Goal: Information Seeking & Learning: Learn about a topic

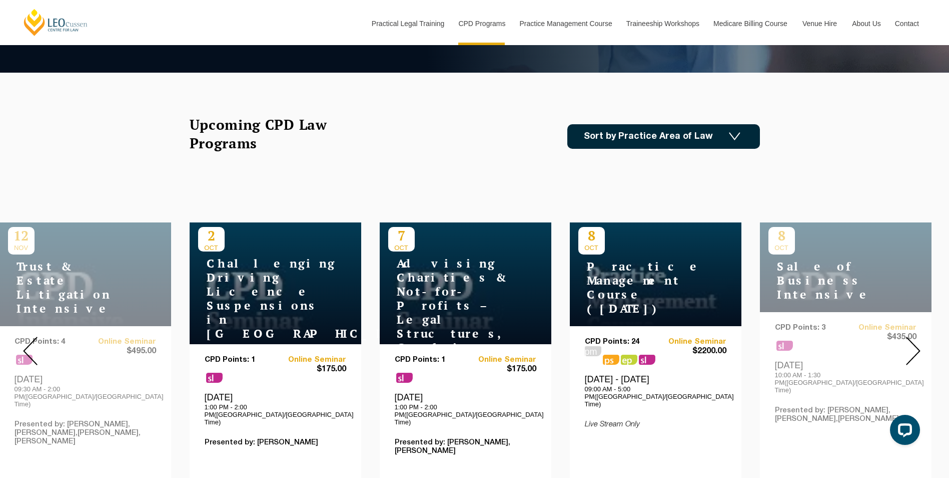
scroll to position [200, 0]
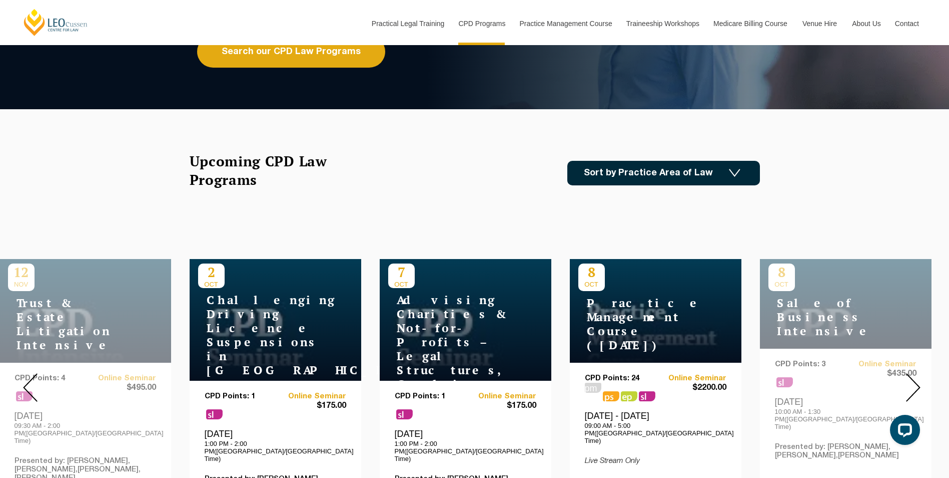
click at [618, 162] on link "Sort by Practice Area of Law" at bounding box center [664, 173] width 193 height 25
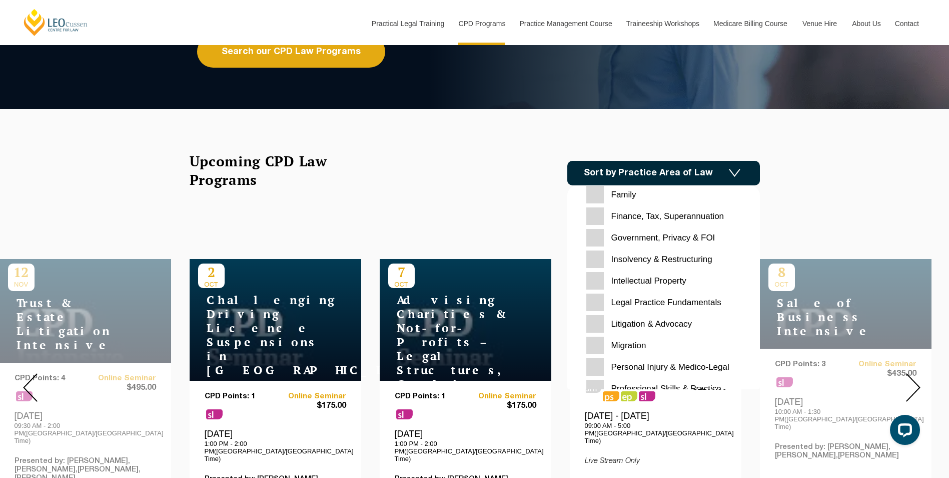
click at [638, 362] on Medico-Legal "Personal Injury & Medico-Legal" at bounding box center [664, 367] width 155 height 18
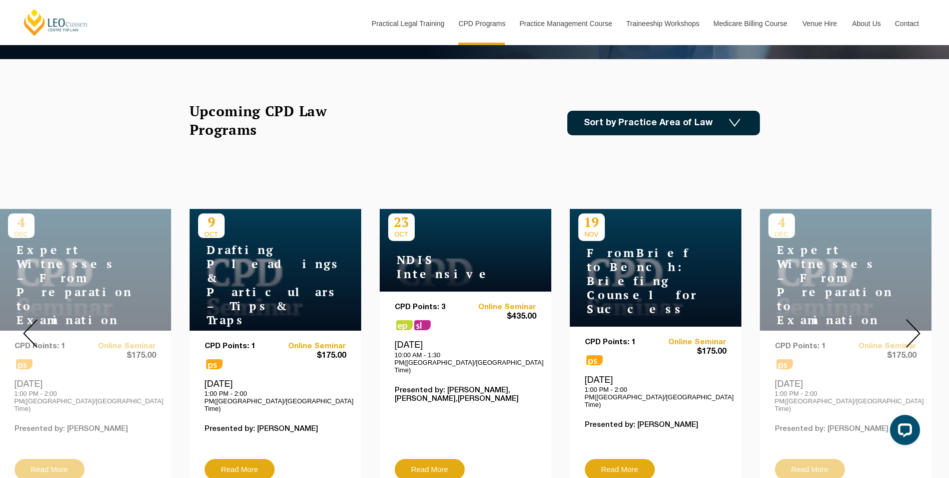
scroll to position [300, 0]
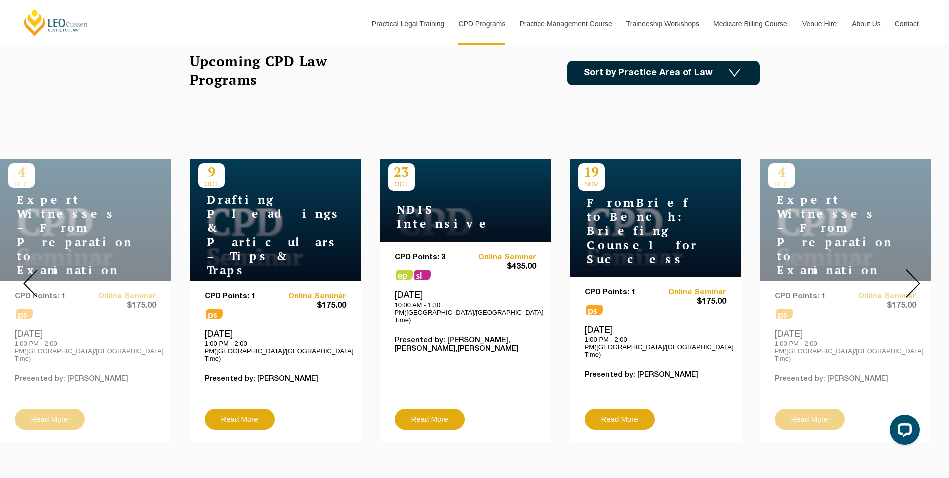
click at [35, 288] on img at bounding box center [30, 283] width 15 height 29
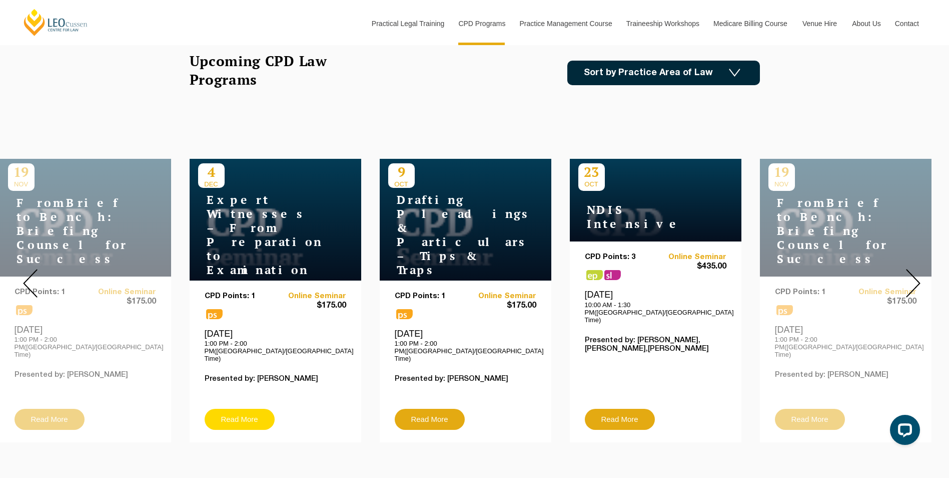
click at [259, 409] on link "Read More" at bounding box center [240, 418] width 70 height 21
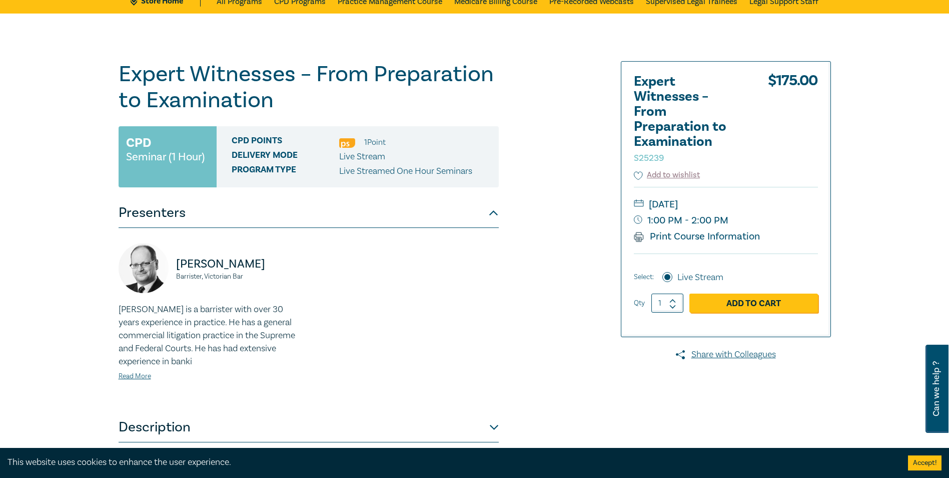
scroll to position [100, 0]
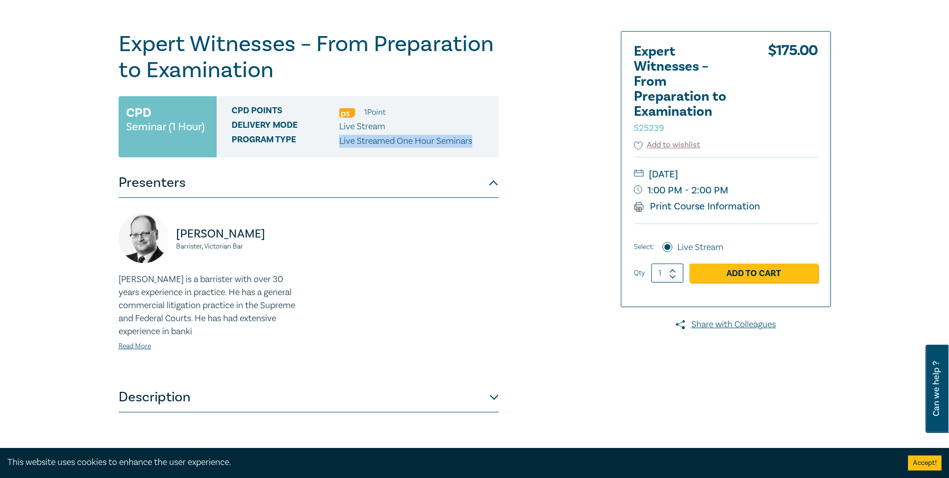
drag, startPoint x: 341, startPoint y: 142, endPoint x: 479, endPoint y: 144, distance: 137.7
click at [479, 144] on div "Program type Live Streamed One Hour Seminars" at bounding box center [362, 141] width 260 height 13
click at [233, 413] on div "Expert Witnesses – From Preparation to Examination S25239 CPD Seminar (1 Hour) …" at bounding box center [309, 281] width 380 height 501
click at [236, 401] on button "Description" at bounding box center [309, 397] width 380 height 30
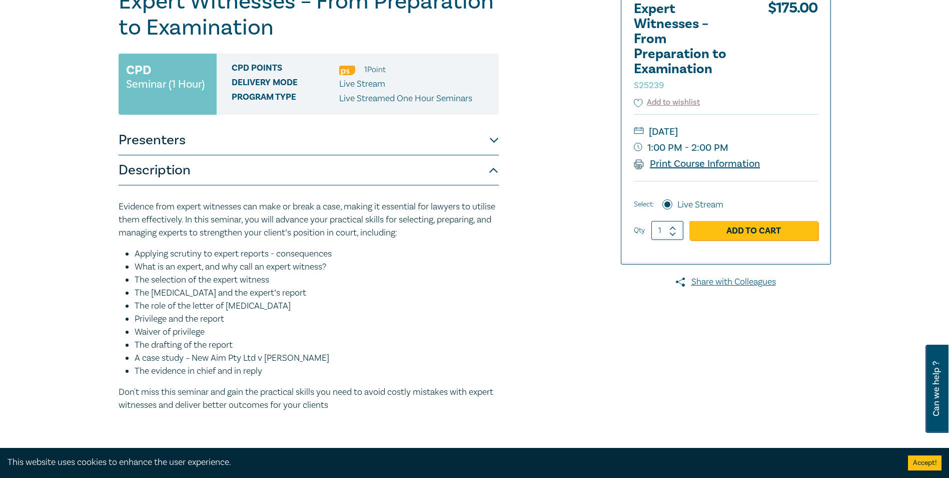
scroll to position [150, 0]
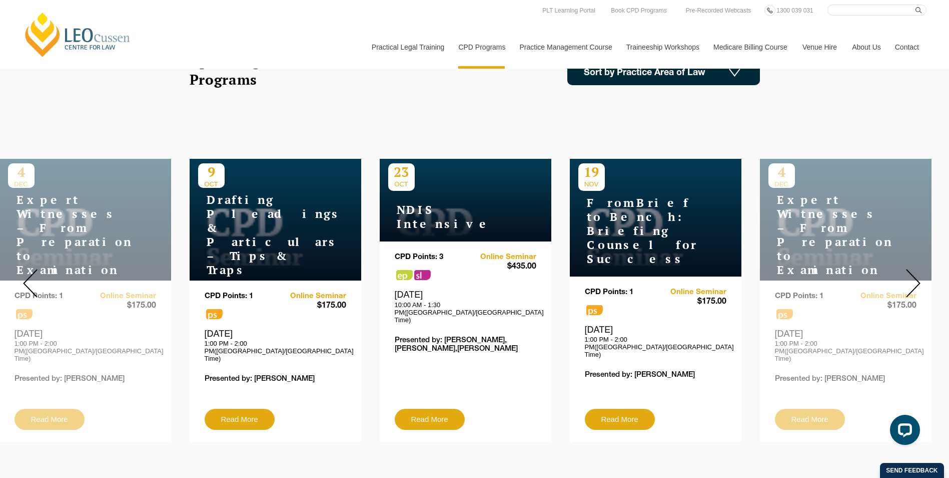
click at [913, 277] on img at bounding box center [913, 283] width 15 height 29
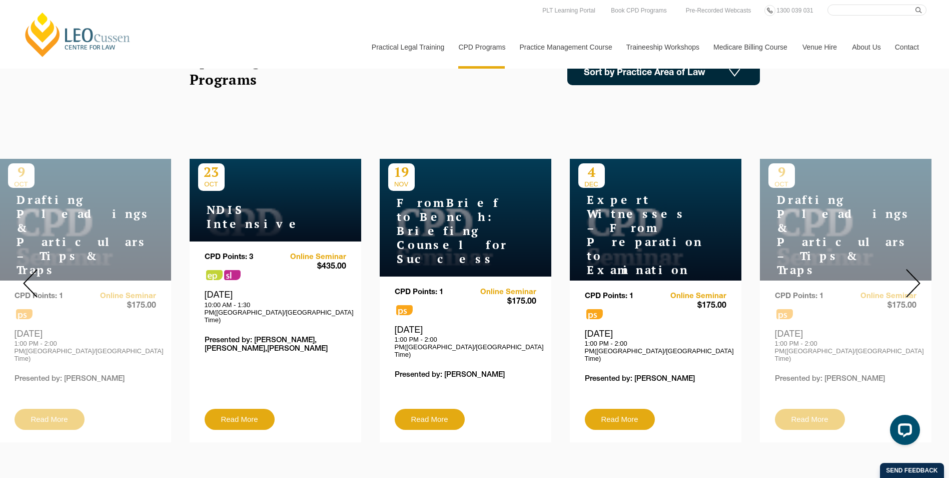
click at [913, 277] on img at bounding box center [913, 283] width 15 height 29
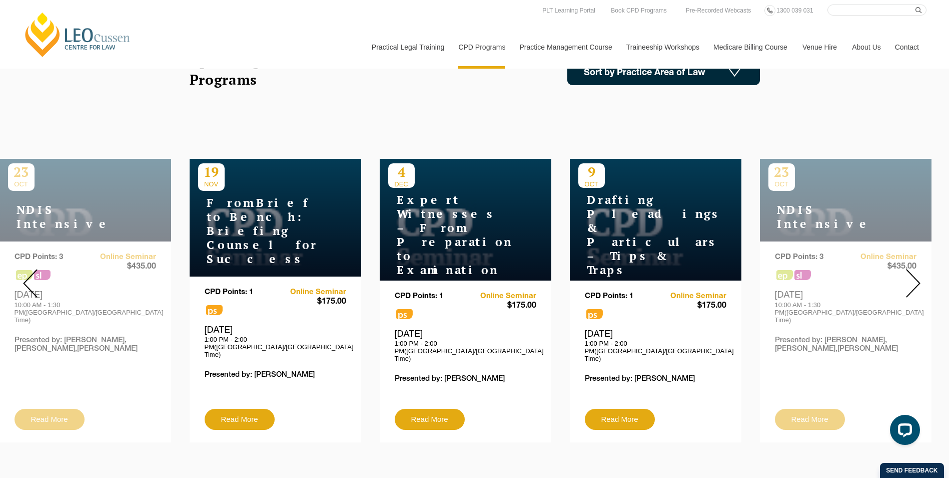
click at [913, 277] on img at bounding box center [913, 283] width 15 height 29
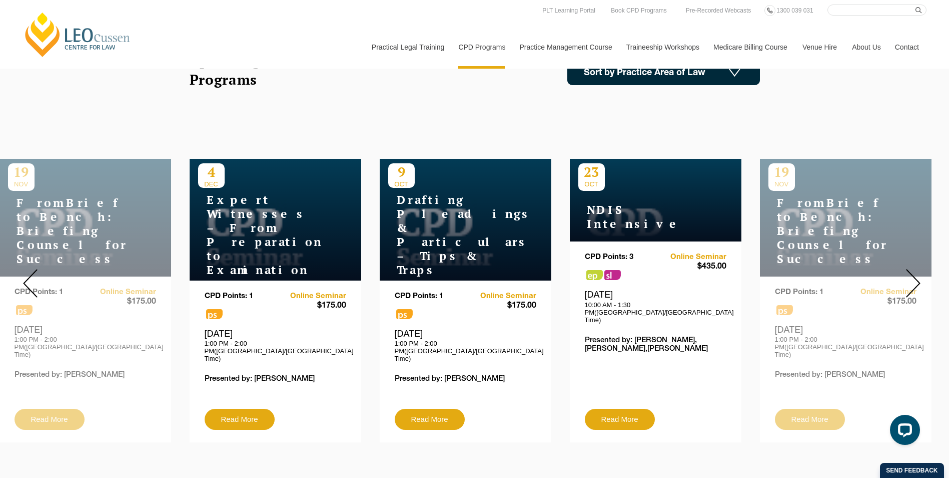
click at [913, 277] on img at bounding box center [913, 283] width 15 height 29
click at [914, 287] on img at bounding box center [913, 283] width 15 height 29
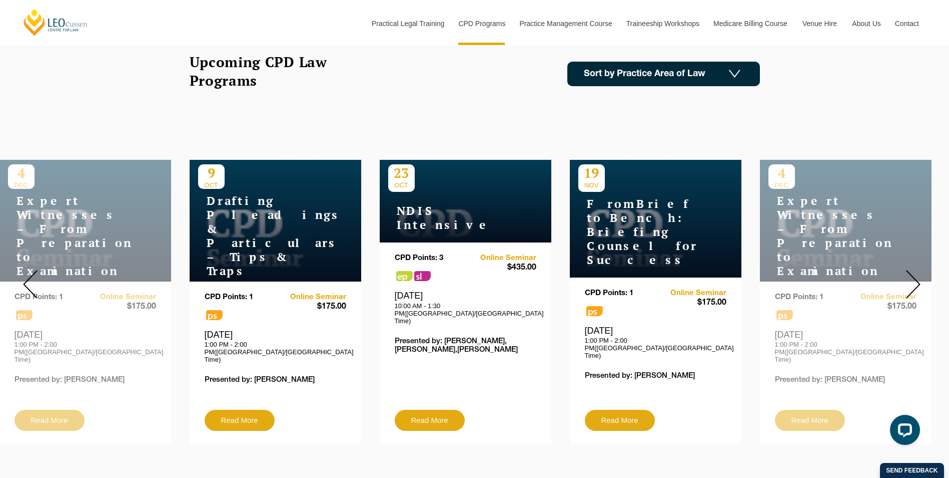
scroll to position [300, 0]
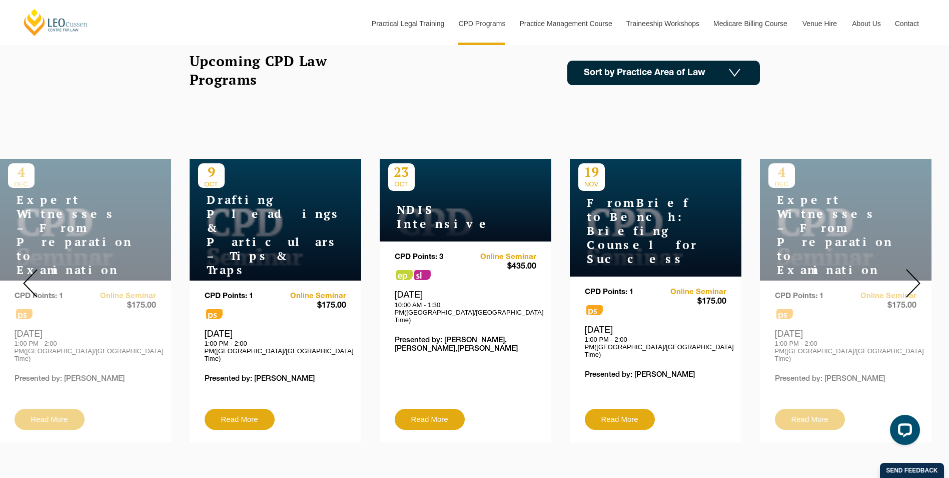
click at [913, 282] on img at bounding box center [913, 283] width 15 height 29
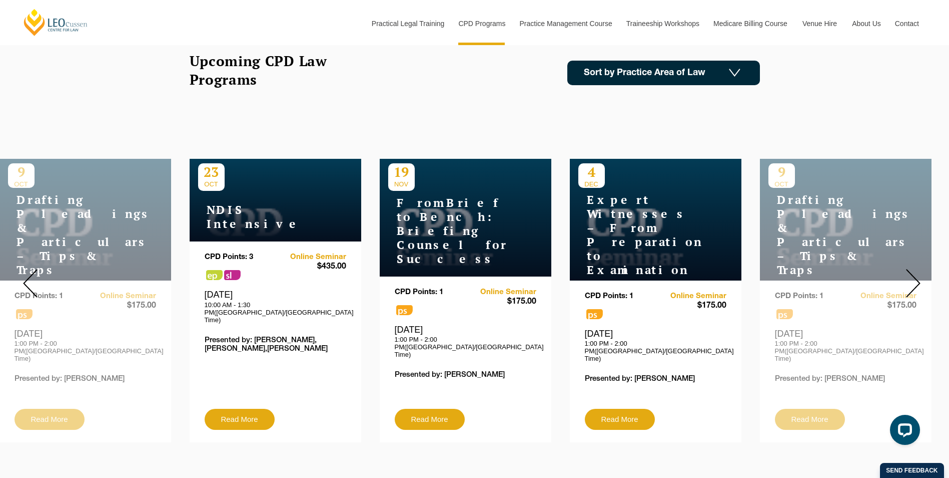
click at [913, 282] on img at bounding box center [913, 283] width 15 height 29
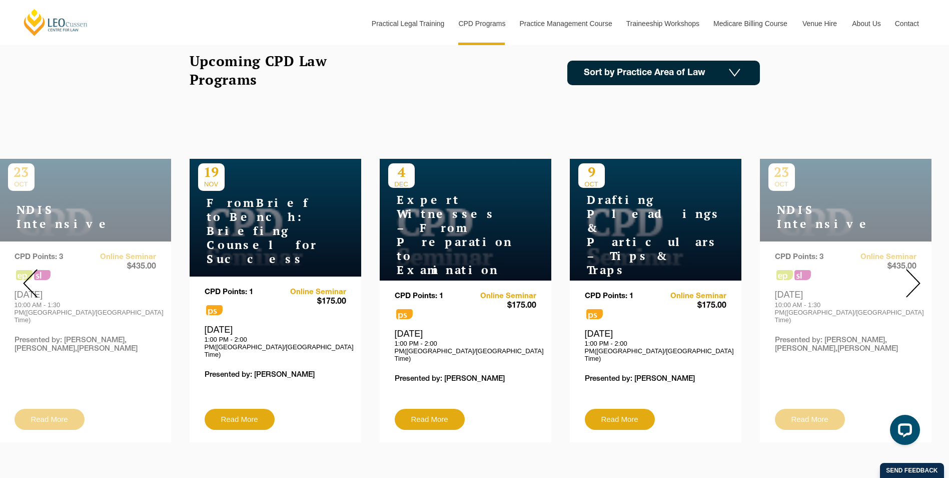
click at [597, 77] on link "Sort by Practice Area of Law" at bounding box center [664, 73] width 193 height 25
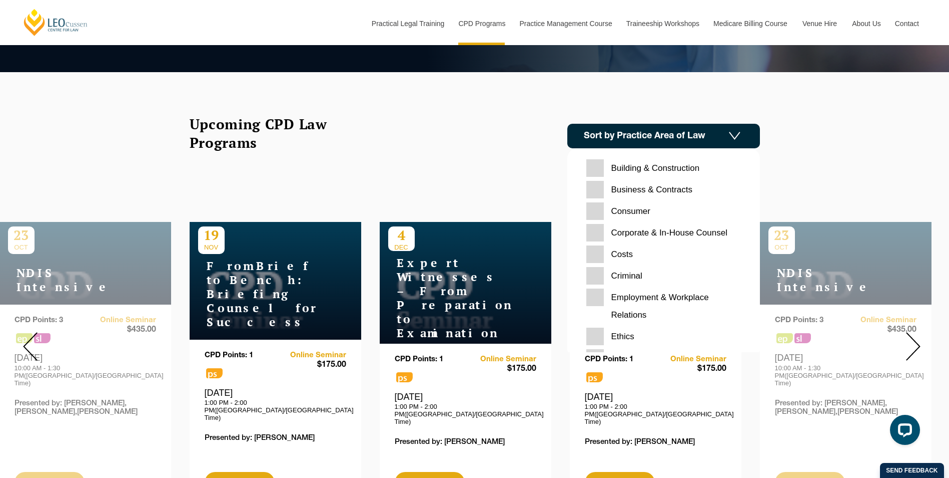
scroll to position [100, 0]
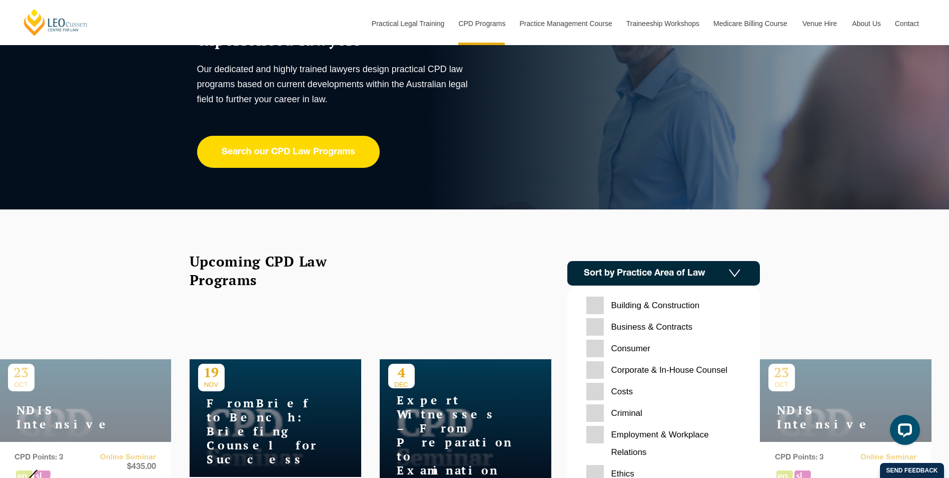
click at [282, 162] on link "Search our CPD Law Programs" at bounding box center [288, 152] width 183 height 32
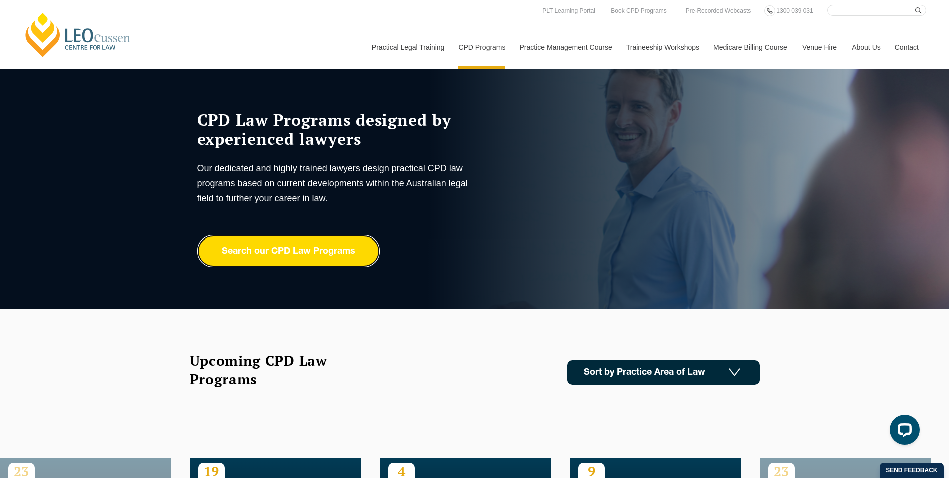
scroll to position [0, 0]
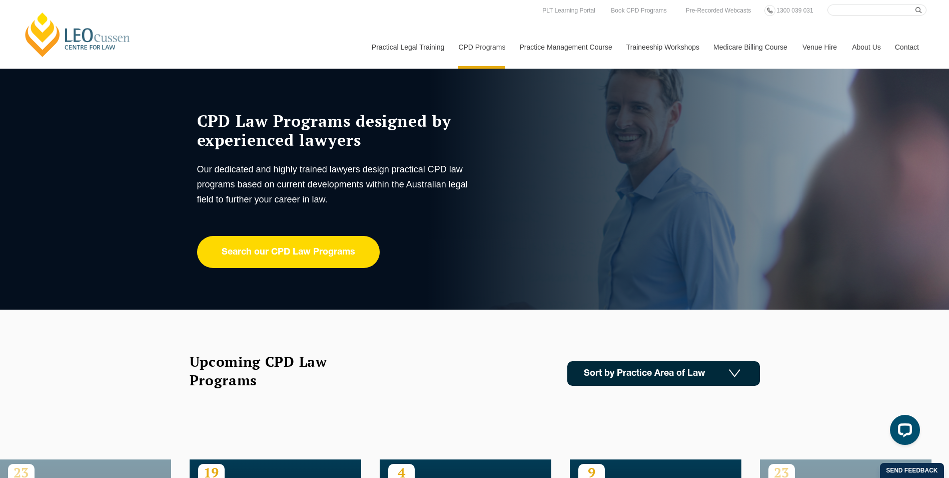
click at [302, 256] on link "Search our CPD Law Programs" at bounding box center [288, 252] width 183 height 32
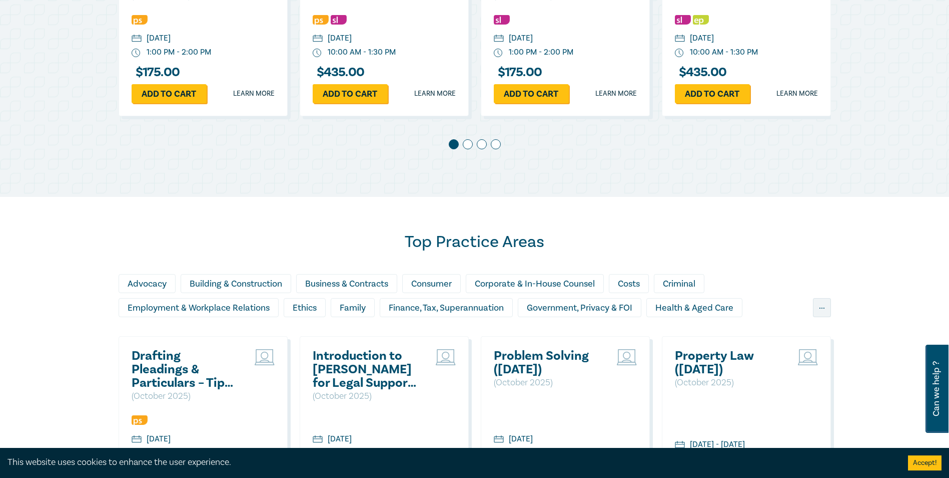
scroll to position [701, 0]
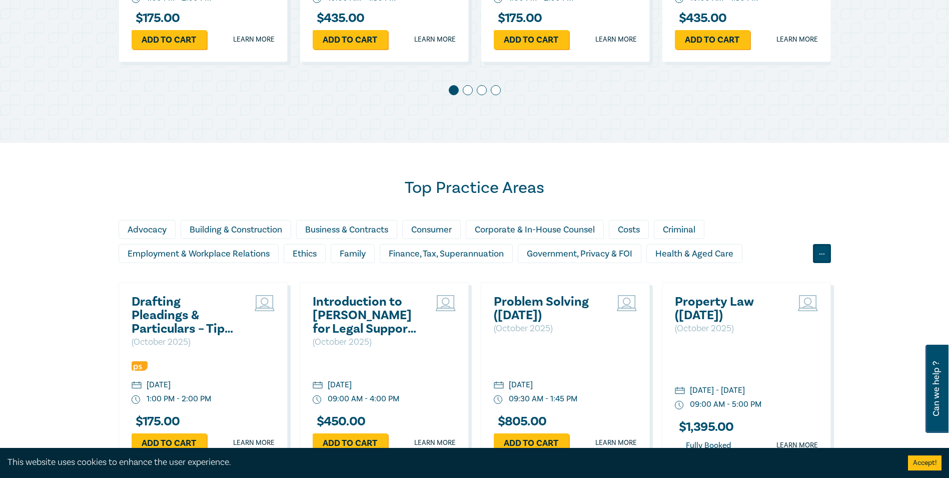
click at [814, 254] on div "..." at bounding box center [822, 253] width 18 height 19
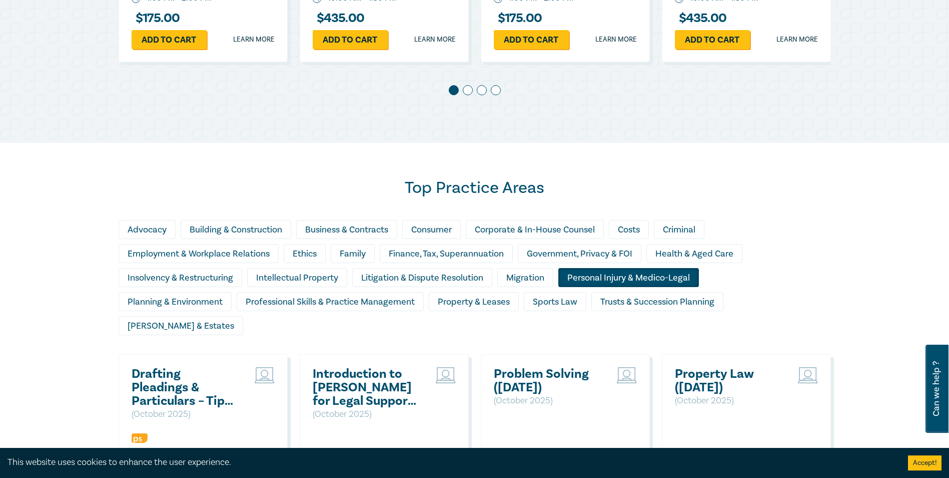
click at [640, 273] on div "Personal Injury & Medico-Legal" at bounding box center [629, 277] width 141 height 19
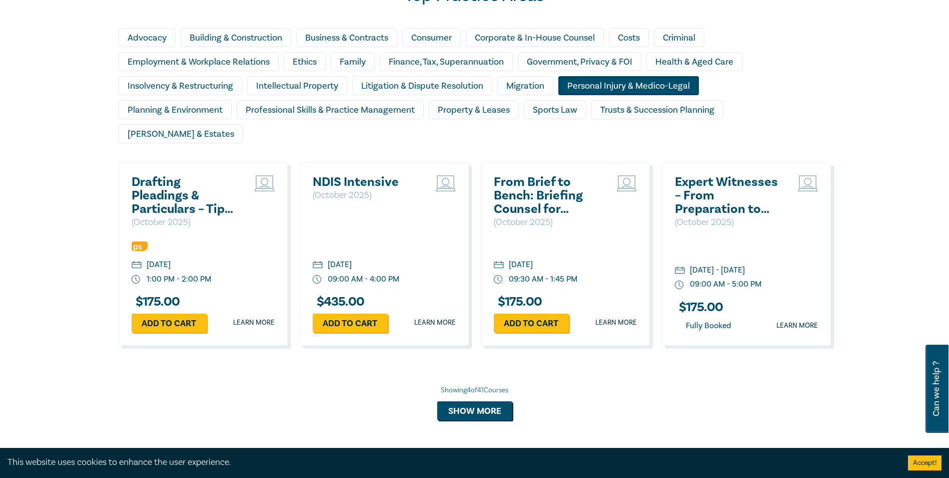
scroll to position [901, 0]
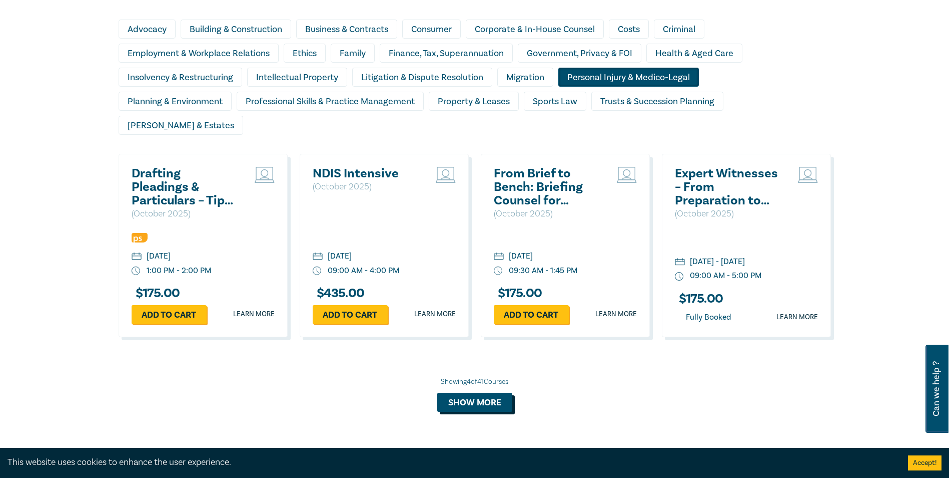
click at [449, 392] on button "Show more" at bounding box center [474, 401] width 75 height 19
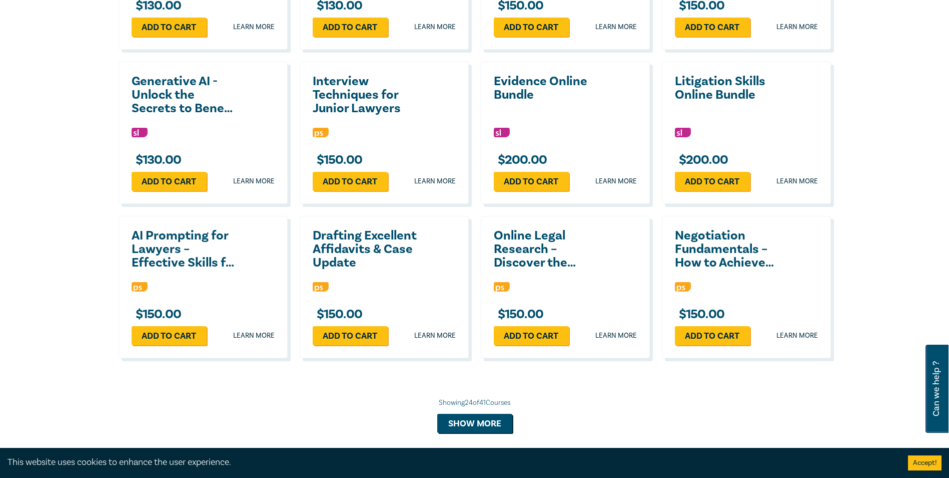
scroll to position [1652, 0]
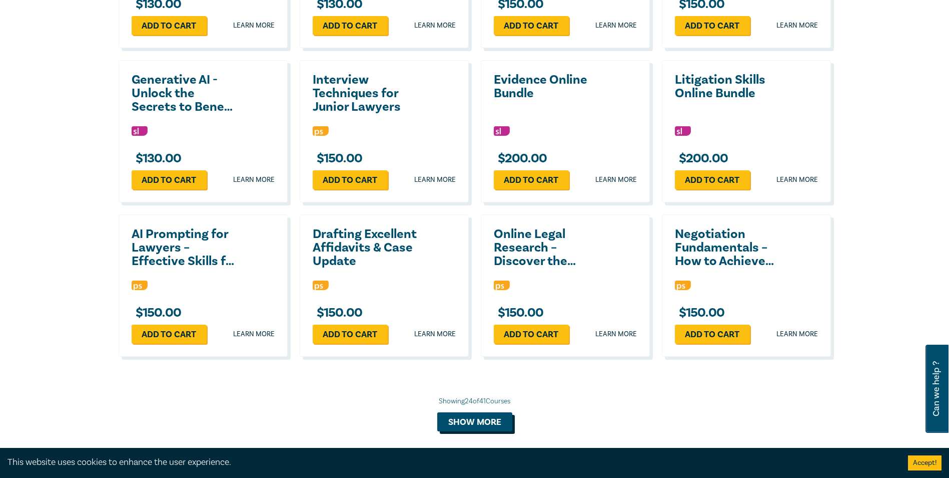
click at [458, 412] on button "Show more" at bounding box center [474, 421] width 75 height 19
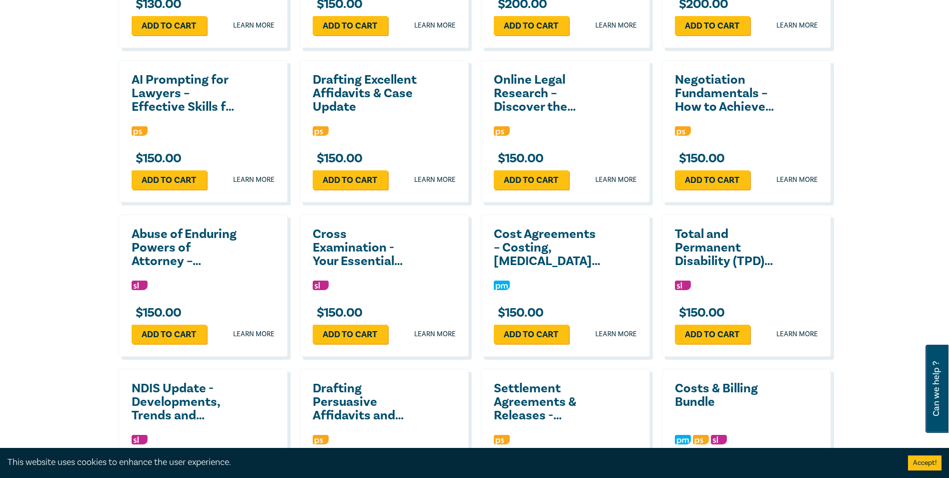
scroll to position [1902, 0]
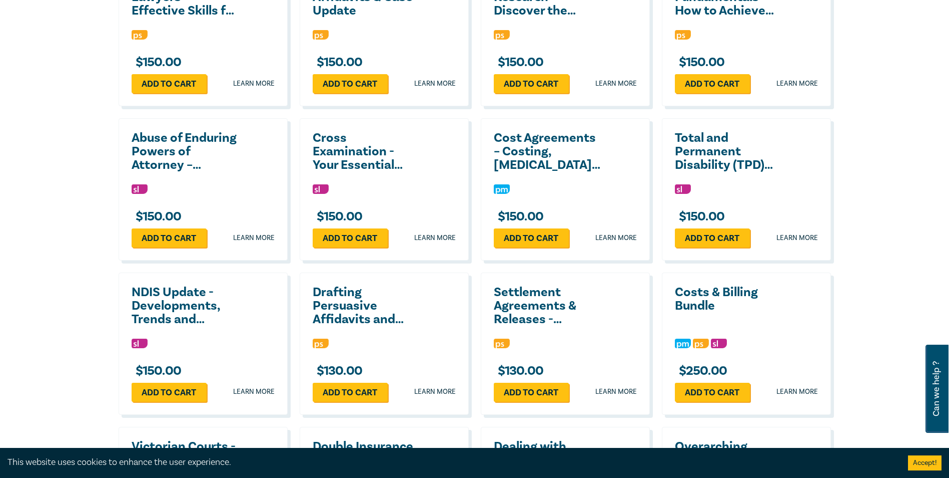
click at [708, 135] on h2 "Total and Permanent Disability (TPD) Claims – Tips & Traps" at bounding box center [729, 151] width 108 height 41
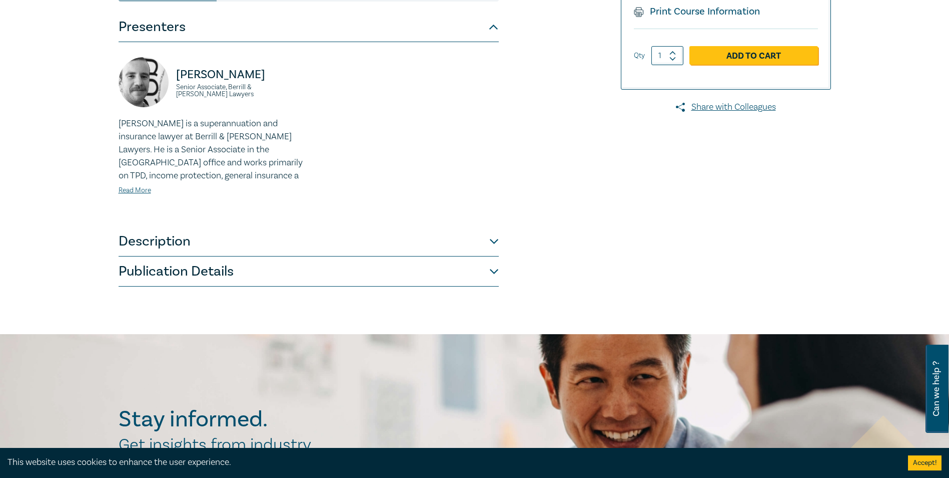
scroll to position [250, 0]
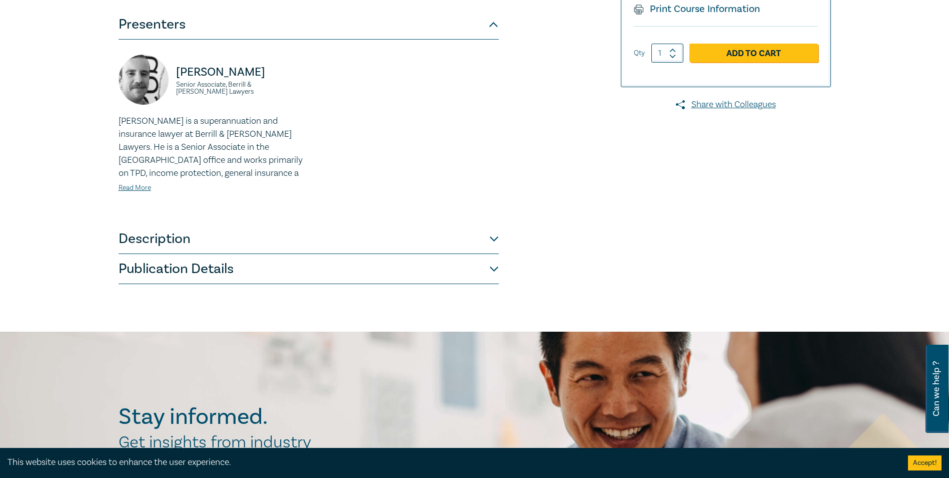
click at [292, 234] on button "Description" at bounding box center [309, 239] width 380 height 30
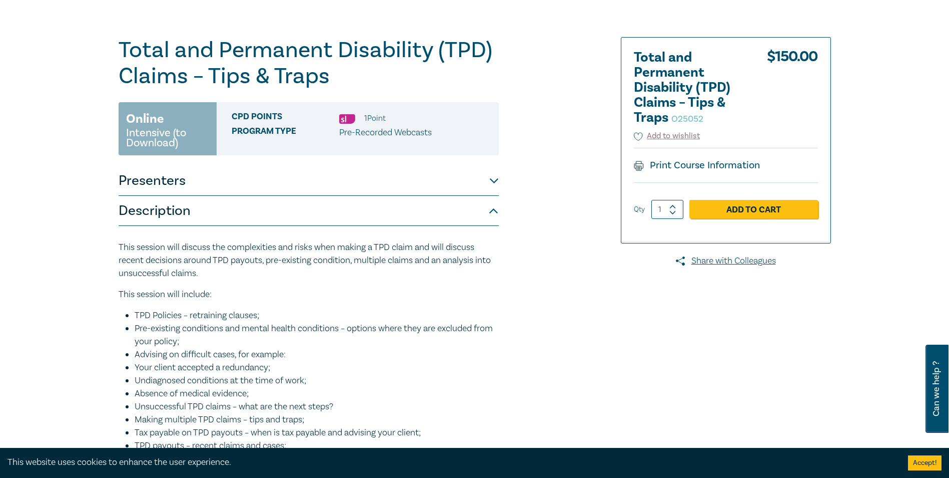
scroll to position [0, 0]
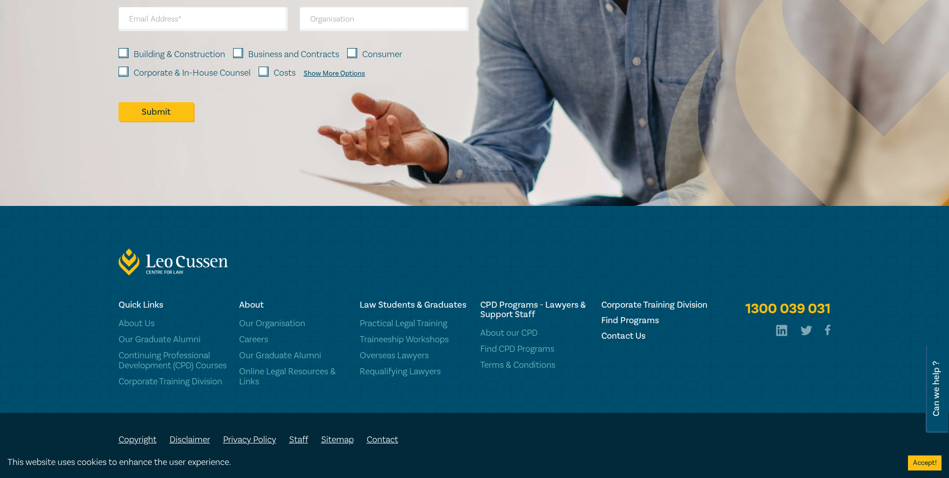
scroll to position [1499, 0]
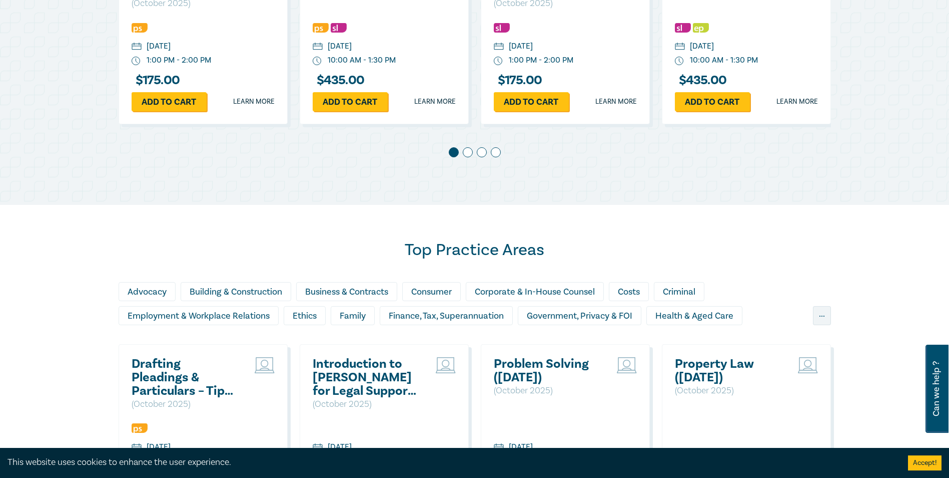
scroll to position [701, 0]
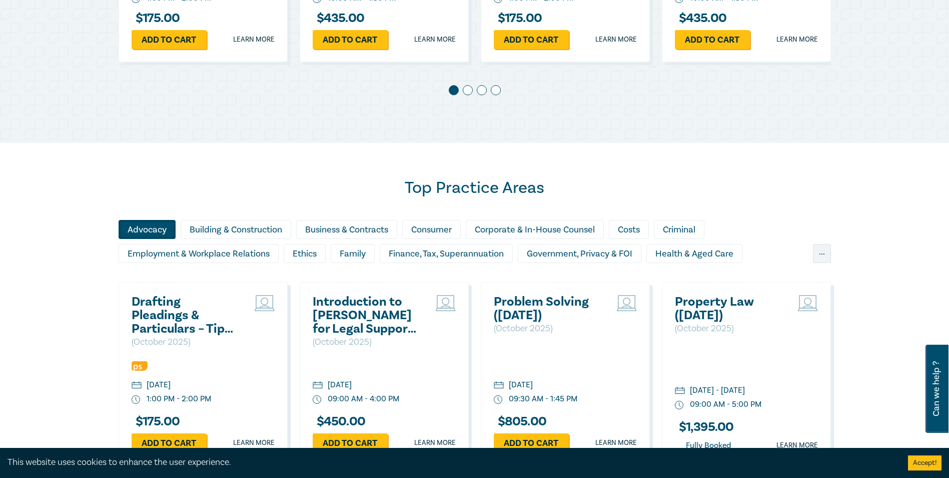
click at [148, 224] on div "Advocacy" at bounding box center [147, 229] width 57 height 19
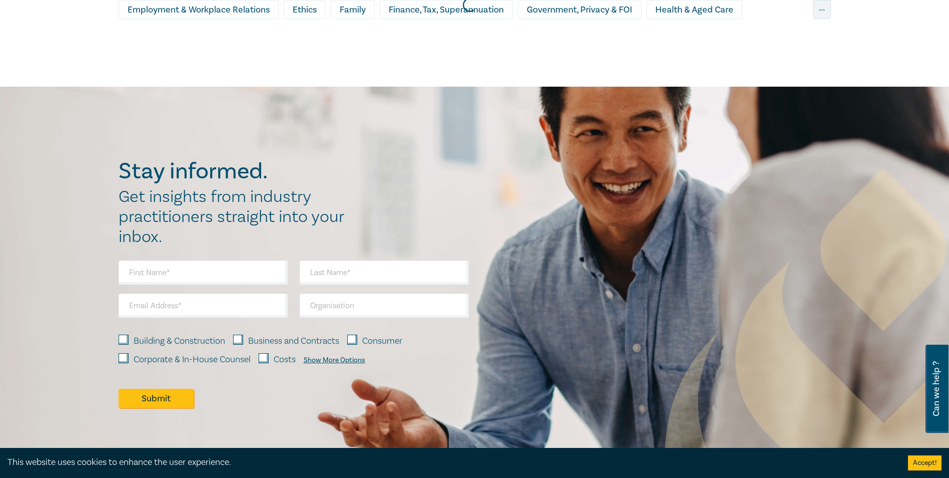
scroll to position [851, 0]
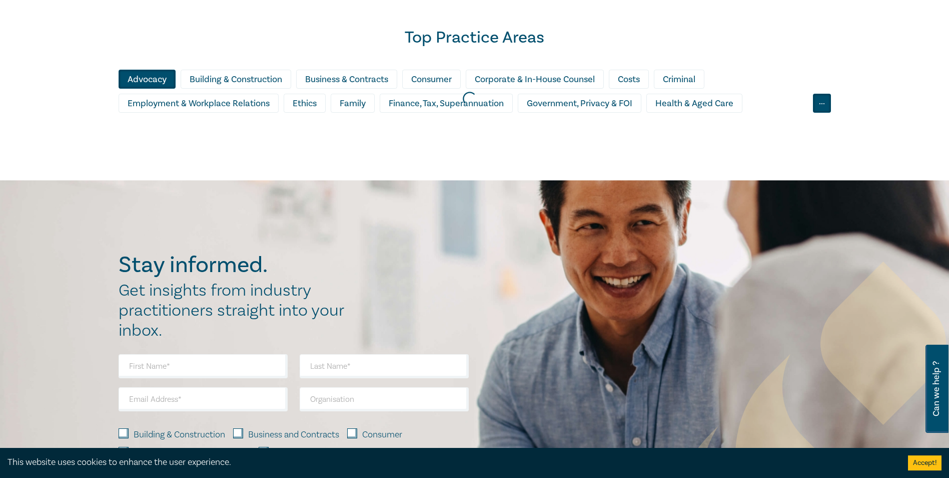
drag, startPoint x: 829, startPoint y: 100, endPoint x: 832, endPoint y: 118, distance: 18.8
click at [829, 101] on div "..." at bounding box center [822, 103] width 18 height 19
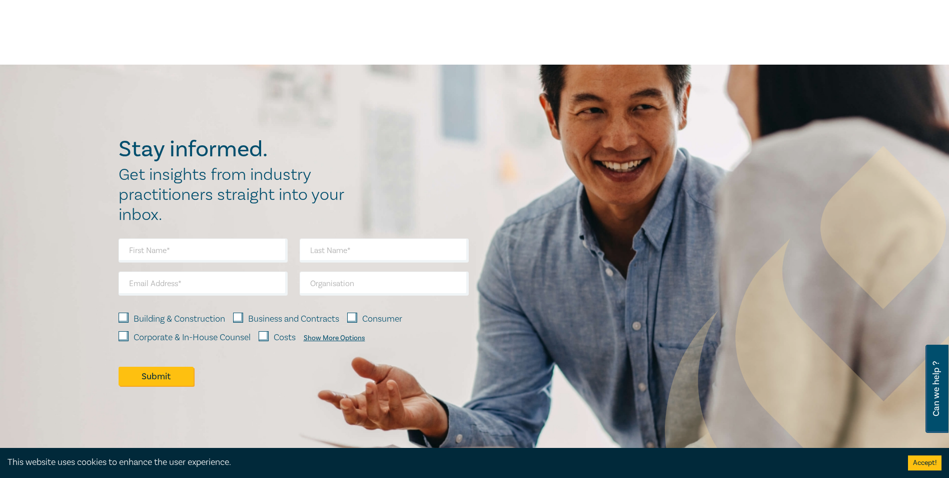
scroll to position [838, 0]
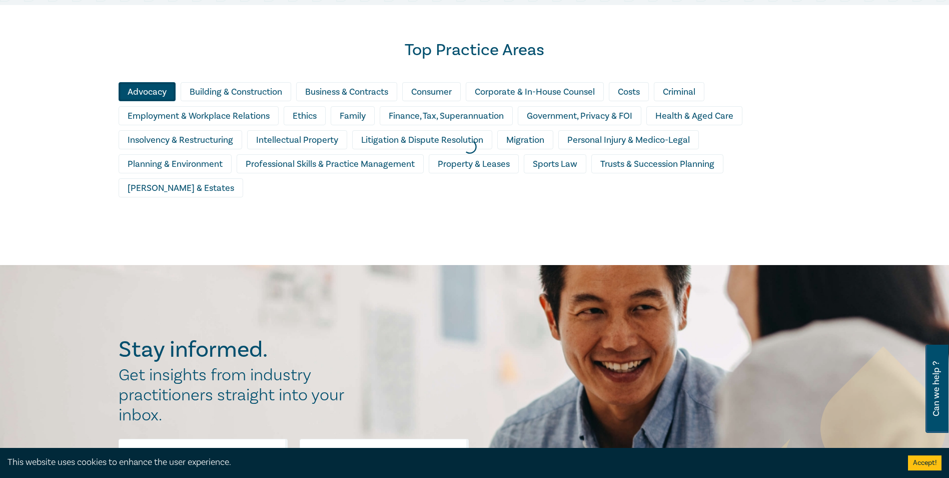
drag, startPoint x: 269, startPoint y: 170, endPoint x: 273, endPoint y: 159, distance: 12.2
click at [269, 166] on div at bounding box center [469, 147] width 949 height 246
click at [273, 159] on div at bounding box center [469, 147] width 949 height 246
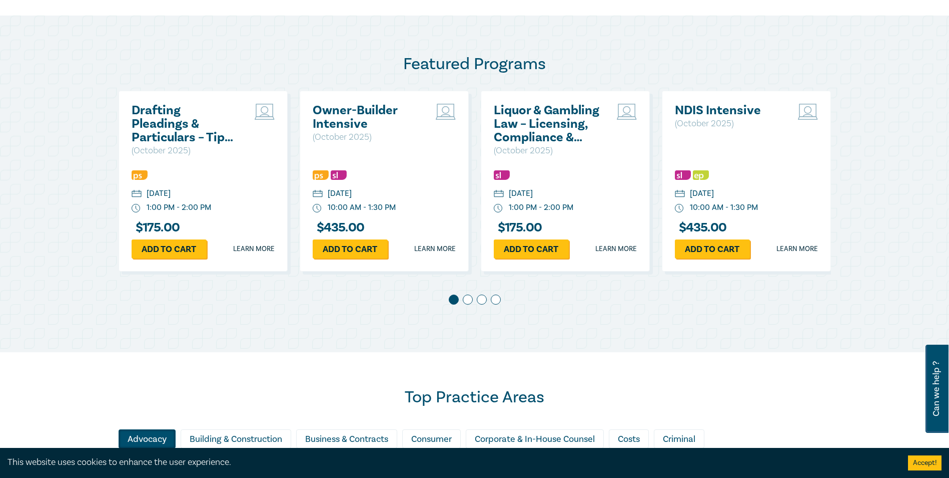
scroll to position [488, 0]
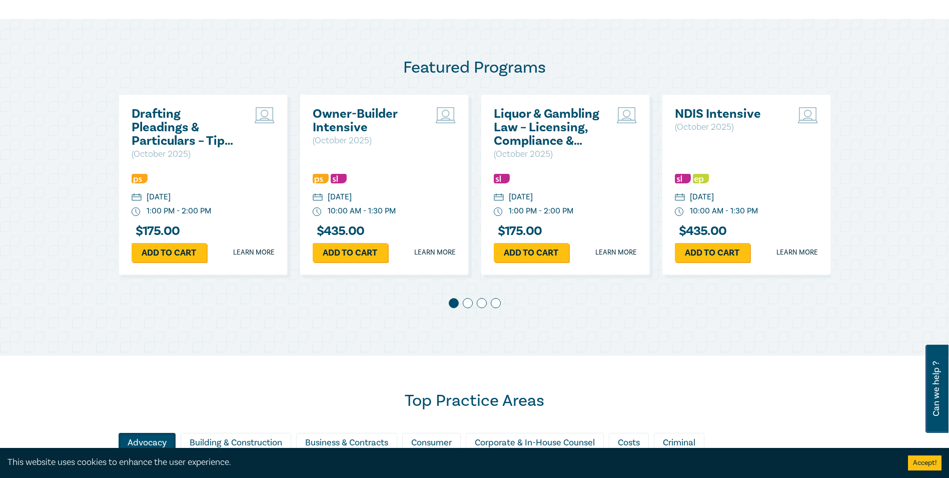
click at [466, 303] on span at bounding box center [468, 303] width 10 height 10
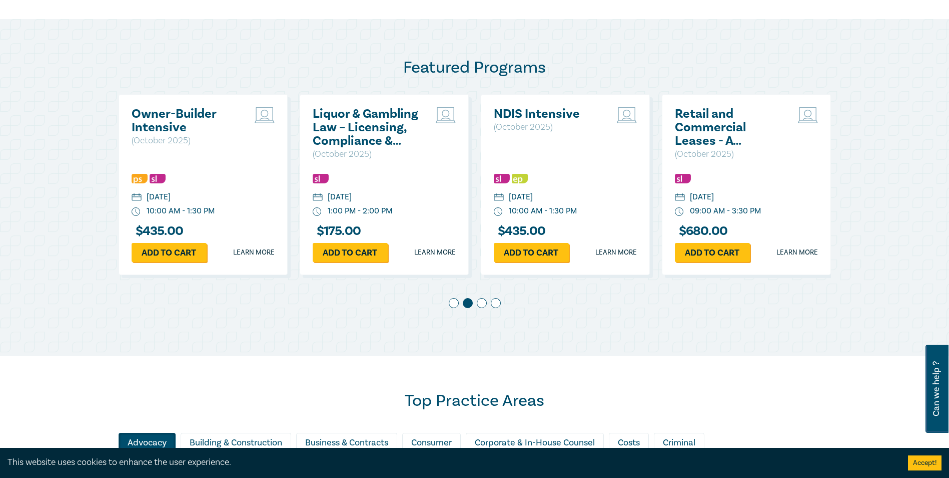
click at [478, 302] on span at bounding box center [482, 303] width 10 height 10
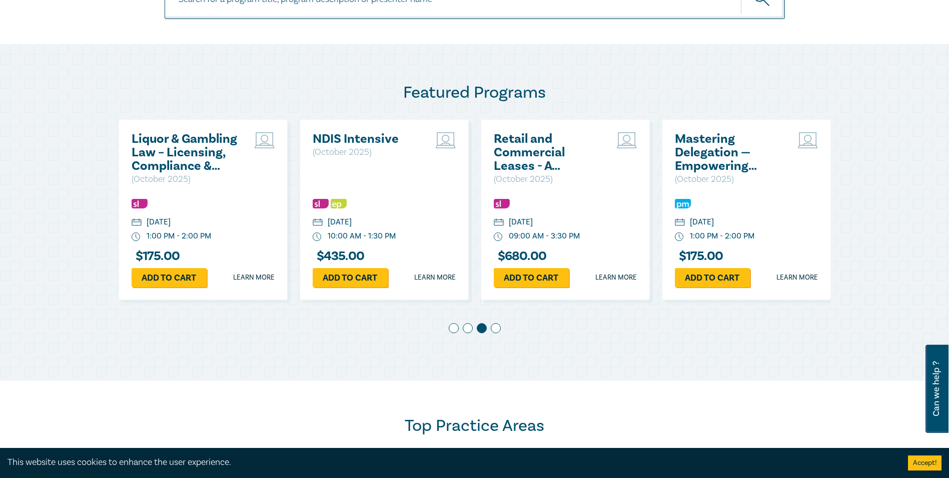
scroll to position [388, 0]
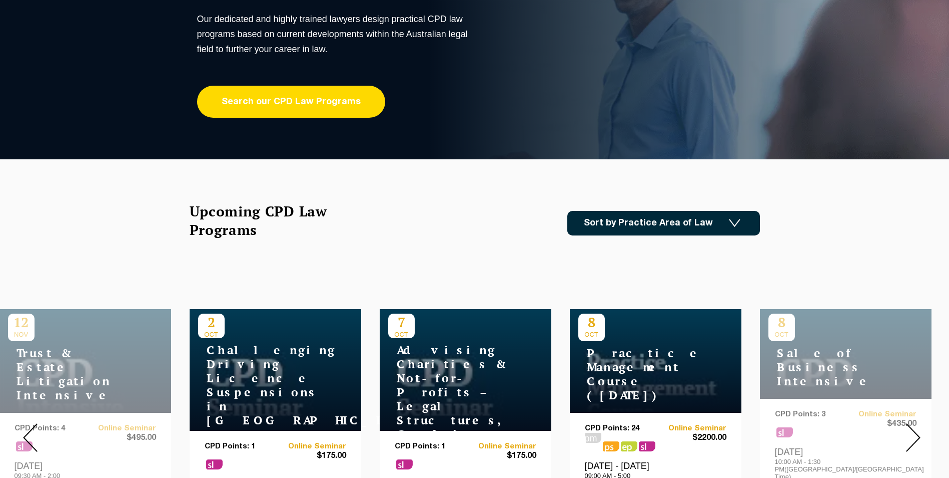
click at [239, 104] on link "Search our CPD Law Programs" at bounding box center [291, 102] width 188 height 32
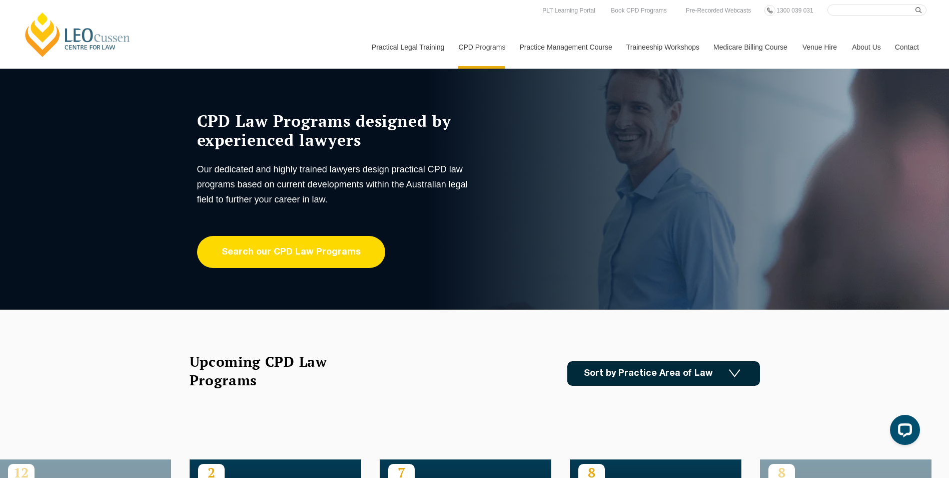
click at [285, 261] on link "Search our CPD Law Programs" at bounding box center [291, 252] width 188 height 32
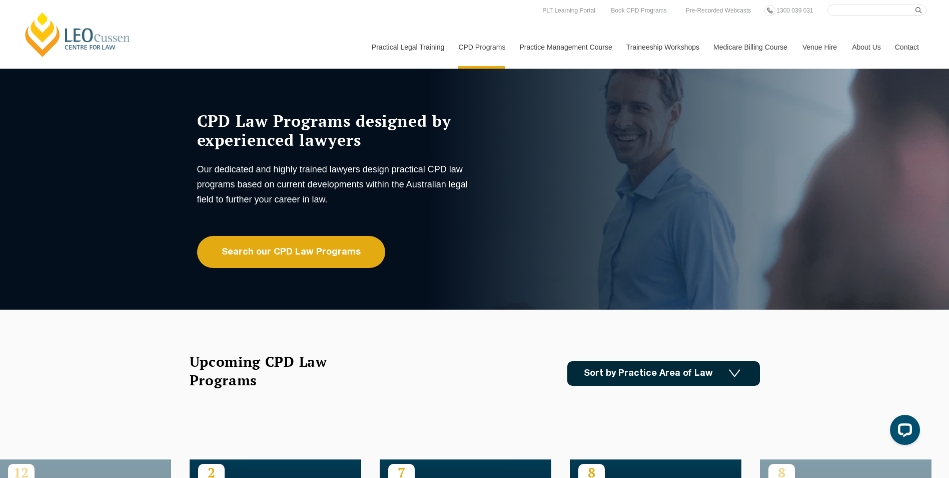
drag, startPoint x: 845, startPoint y: 11, endPoint x: 851, endPoint y: 11, distance: 5.5
click at [845, 11] on input "Search here" at bounding box center [877, 10] width 99 height 11
click at [272, 38] on div "Leo Cussen Centre for Law Search here Practical Legal Training Our Practical Le…" at bounding box center [475, 37] width 904 height 64
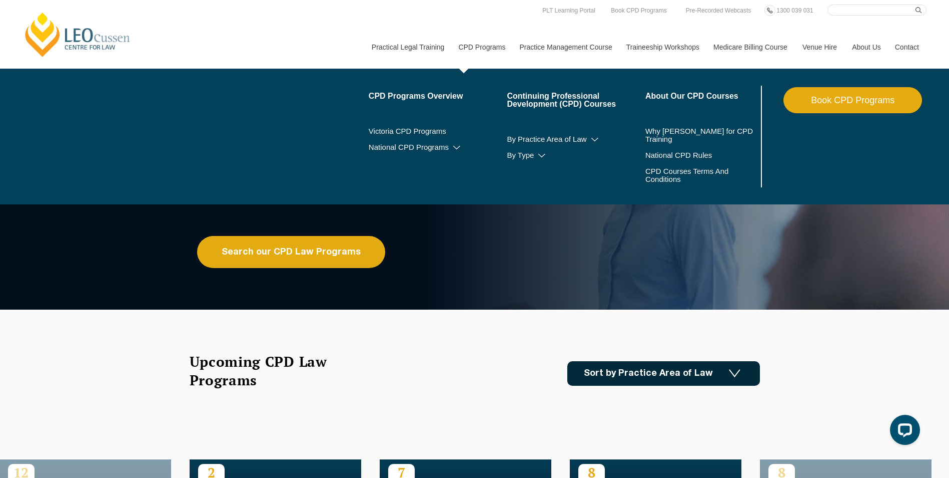
click at [492, 47] on link "CPD Programs" at bounding box center [481, 47] width 61 height 43
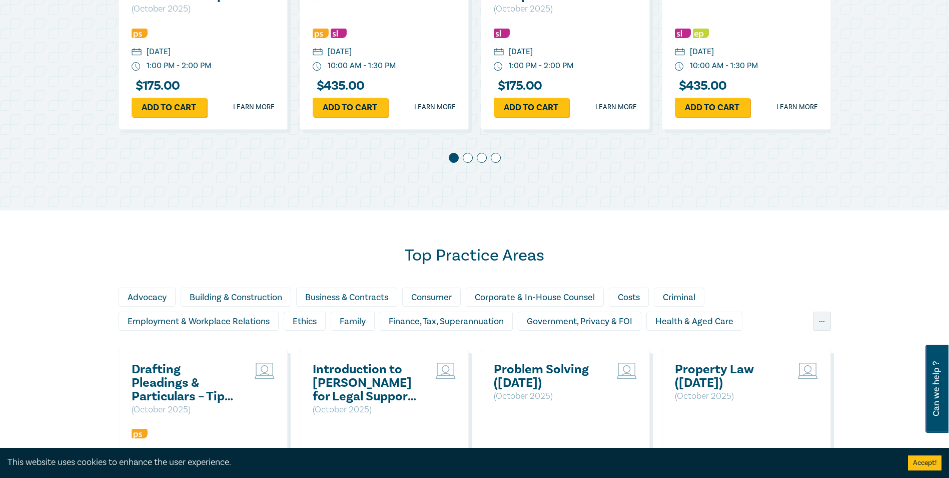
scroll to position [651, 0]
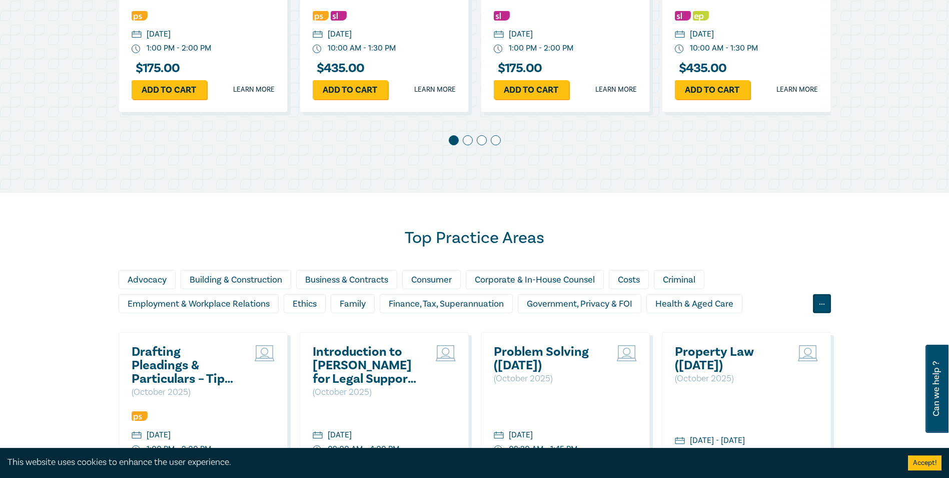
click at [828, 302] on div "..." at bounding box center [822, 303] width 18 height 19
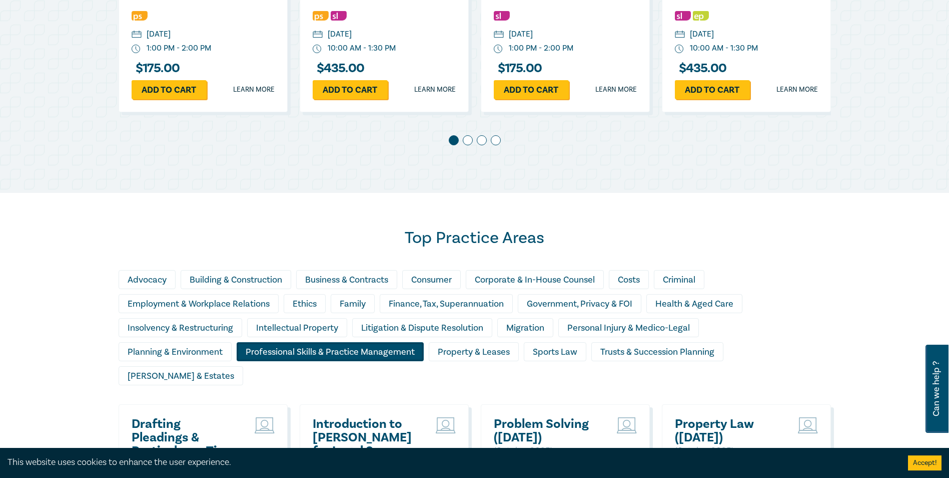
drag, startPoint x: 282, startPoint y: 355, endPoint x: 299, endPoint y: 358, distance: 17.9
click at [282, 354] on div "Professional Skills & Practice Management" at bounding box center [330, 351] width 187 height 19
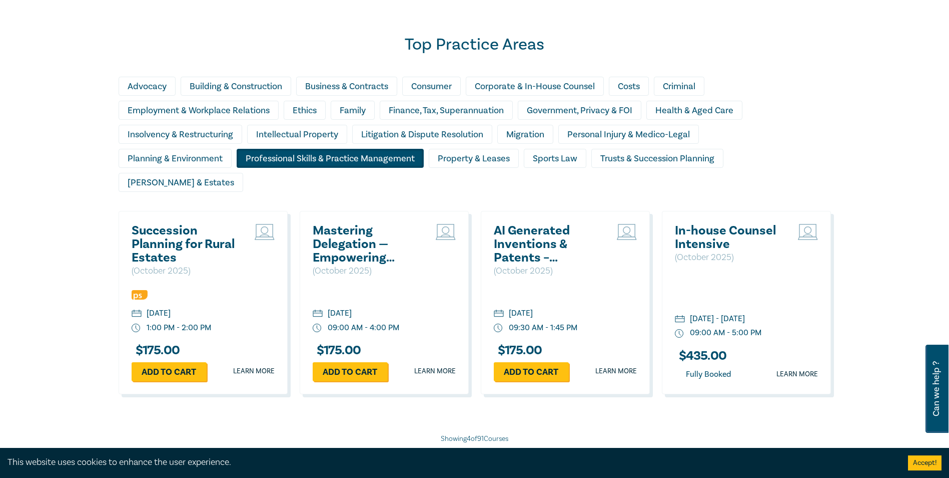
scroll to position [851, 0]
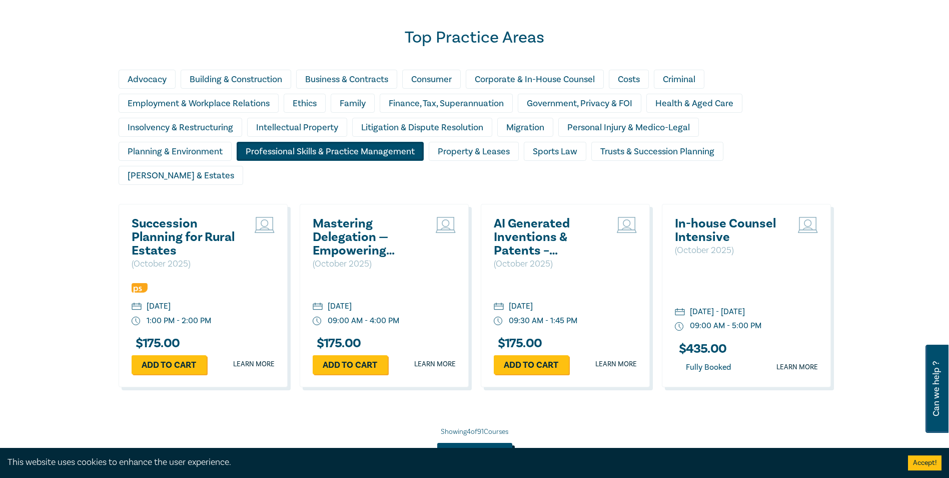
click at [486, 442] on button "Show more" at bounding box center [474, 451] width 75 height 19
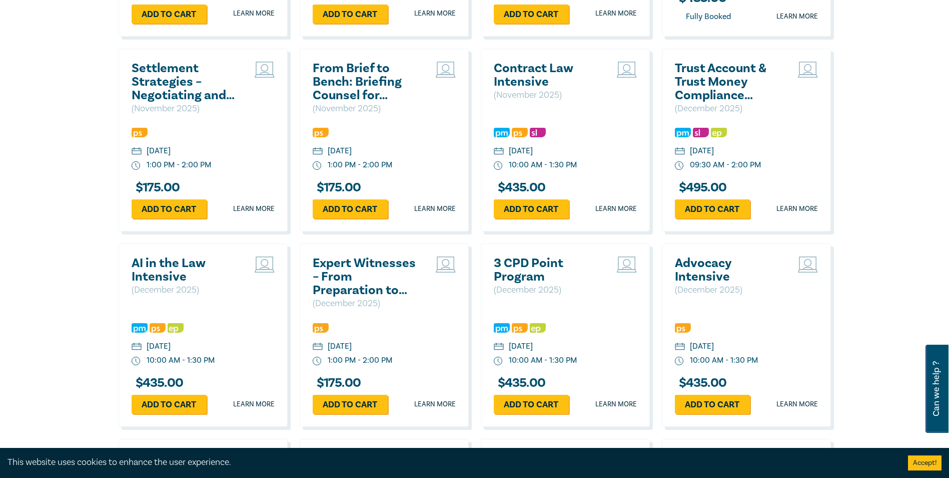
scroll to position [1251, 0]
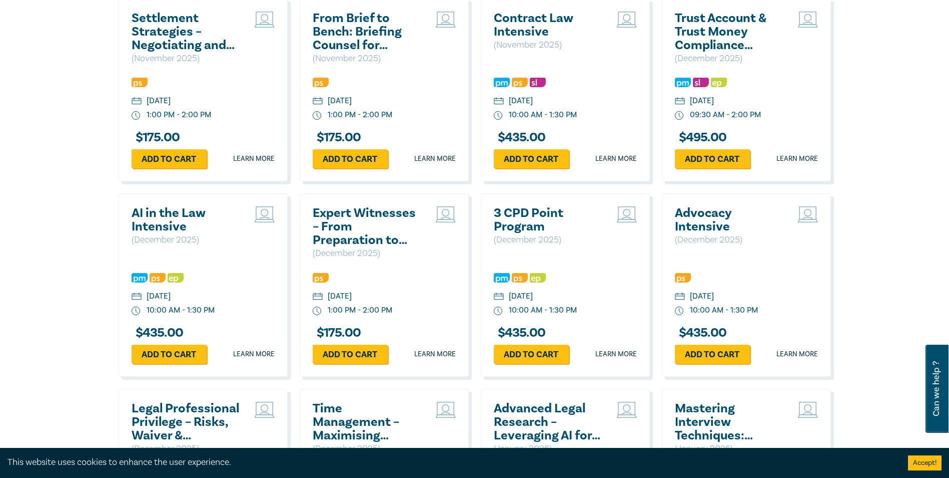
click at [342, 206] on h2 "Expert Witnesses – From Preparation to Examination" at bounding box center [367, 226] width 108 height 41
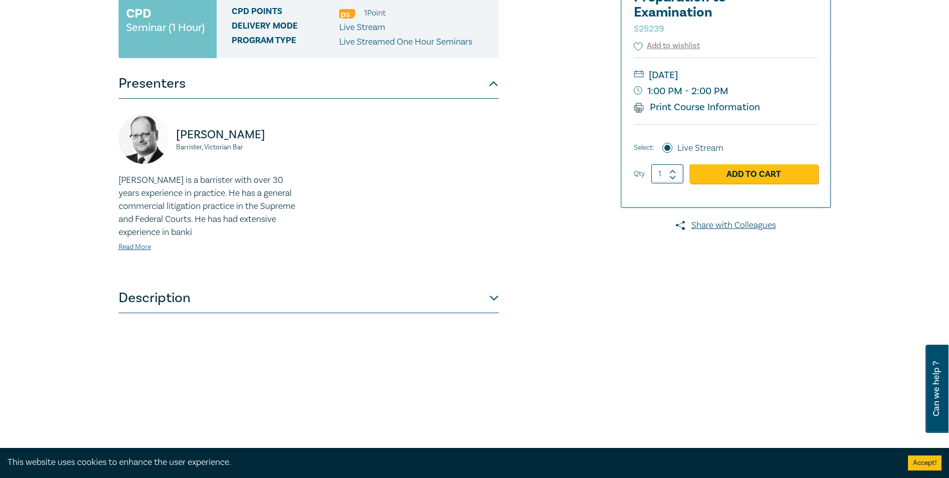
scroll to position [200, 0]
click at [164, 300] on button "Description" at bounding box center [309, 297] width 380 height 30
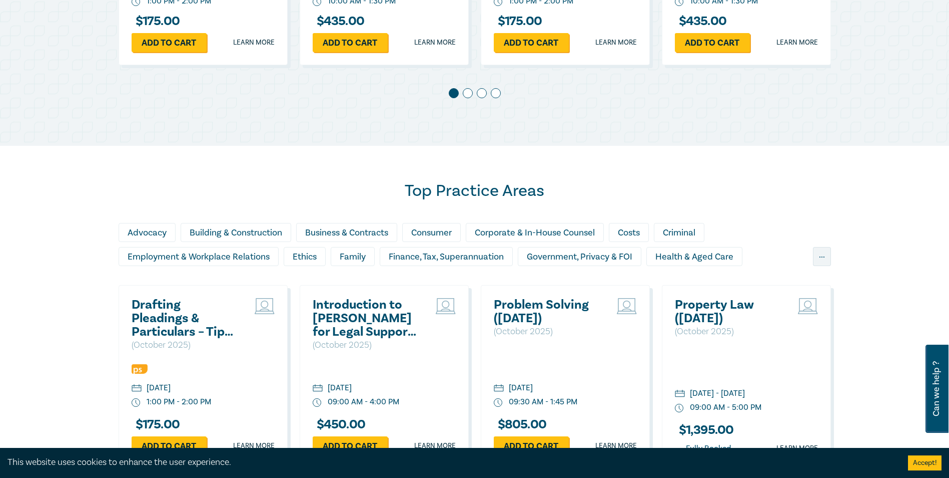
scroll to position [848, 0]
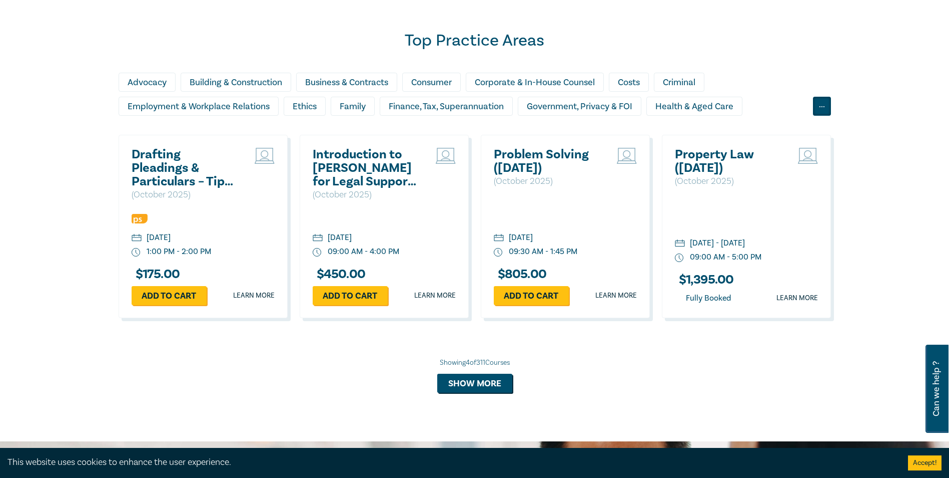
click at [825, 105] on div "..." at bounding box center [822, 106] width 18 height 19
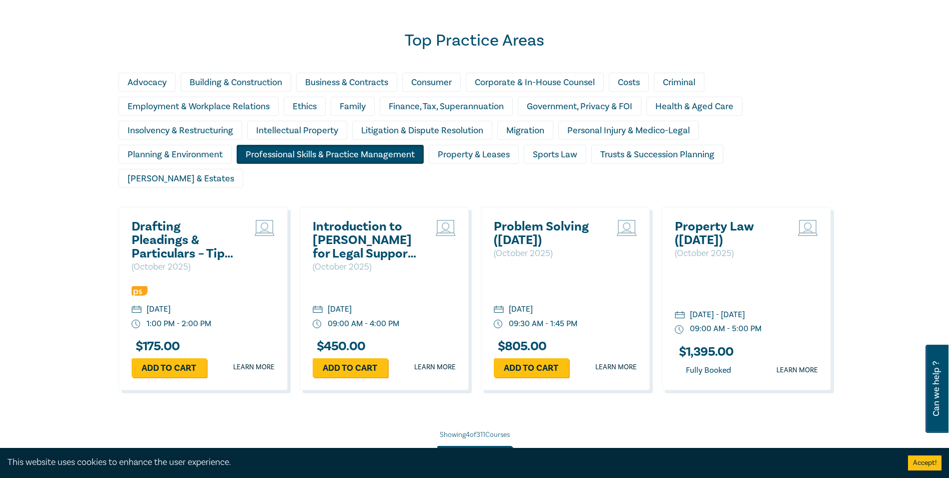
click at [297, 150] on div "Professional Skills & Practice Management" at bounding box center [330, 154] width 187 height 19
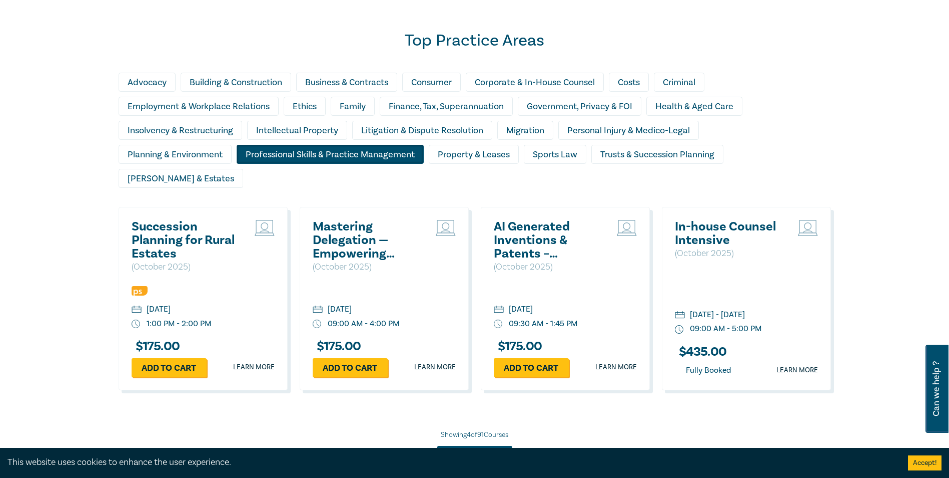
click at [509, 445] on button "Show more" at bounding box center [474, 454] width 75 height 19
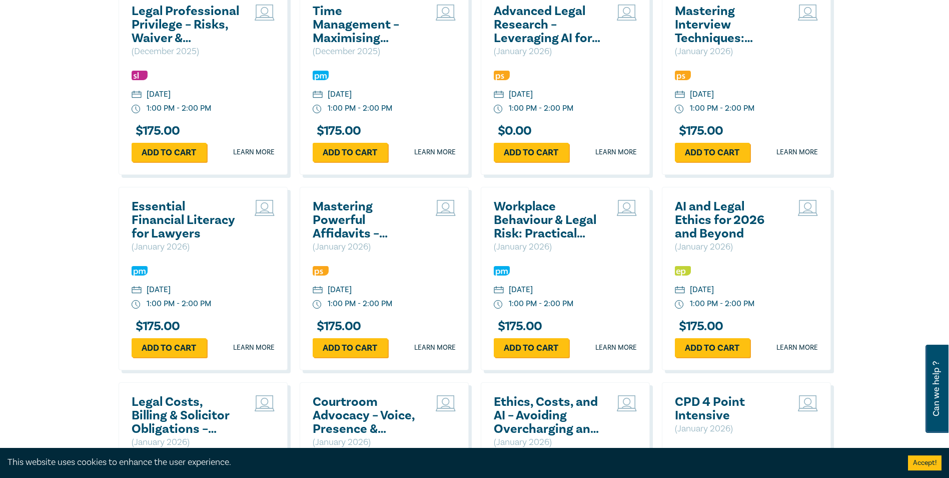
scroll to position [1649, 0]
click at [706, 209] on h2 "AI and Legal Ethics for 2026 and Beyond" at bounding box center [729, 219] width 108 height 41
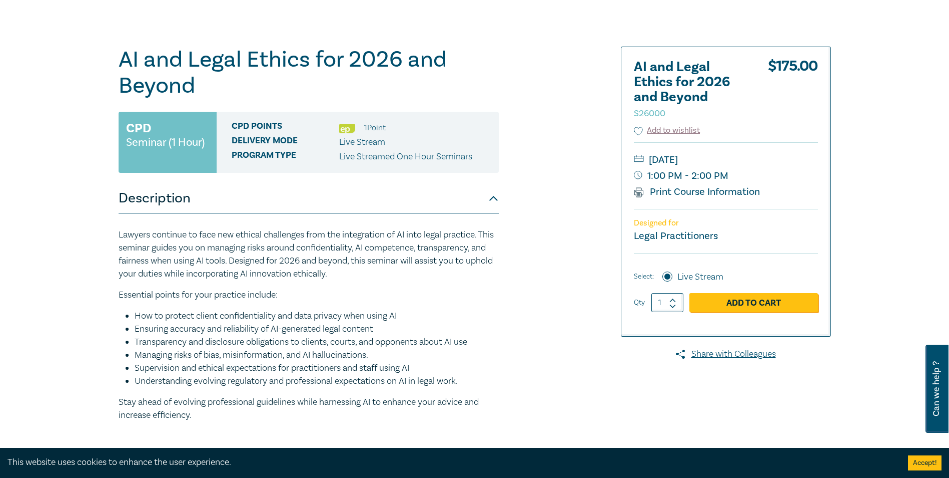
scroll to position [200, 0]
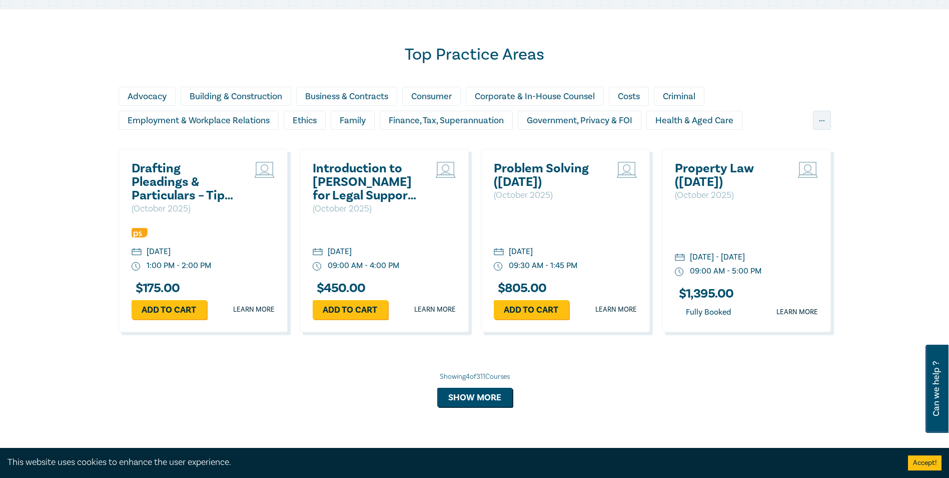
scroll to position [748, 0]
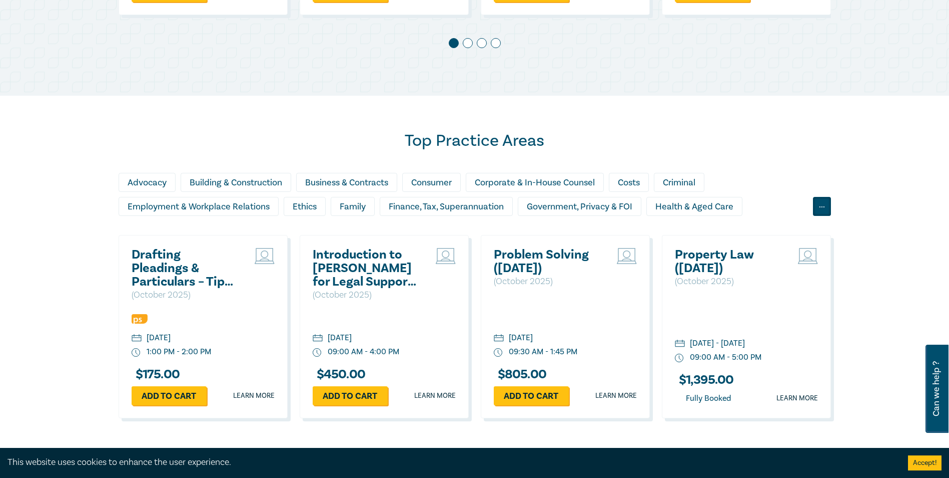
click at [817, 204] on div "..." at bounding box center [822, 206] width 18 height 19
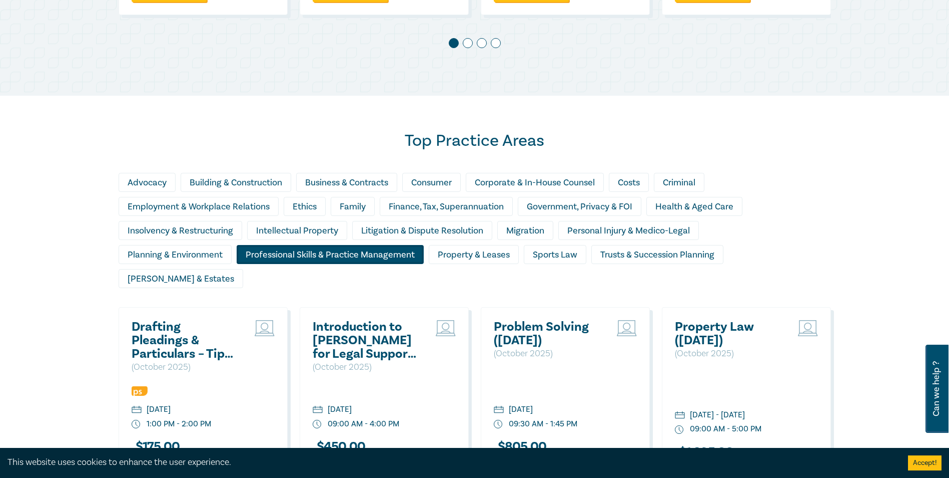
click at [301, 252] on div "Professional Skills & Practice Management" at bounding box center [330, 254] width 187 height 19
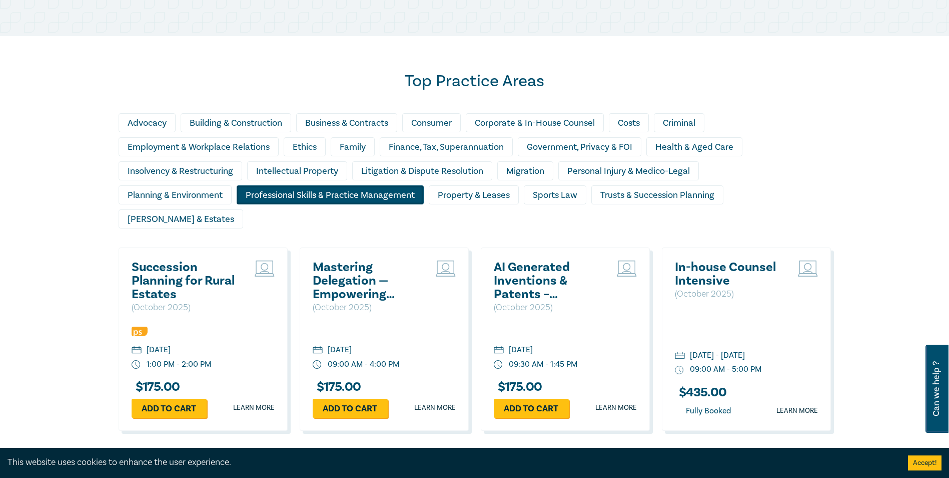
scroll to position [898, 0]
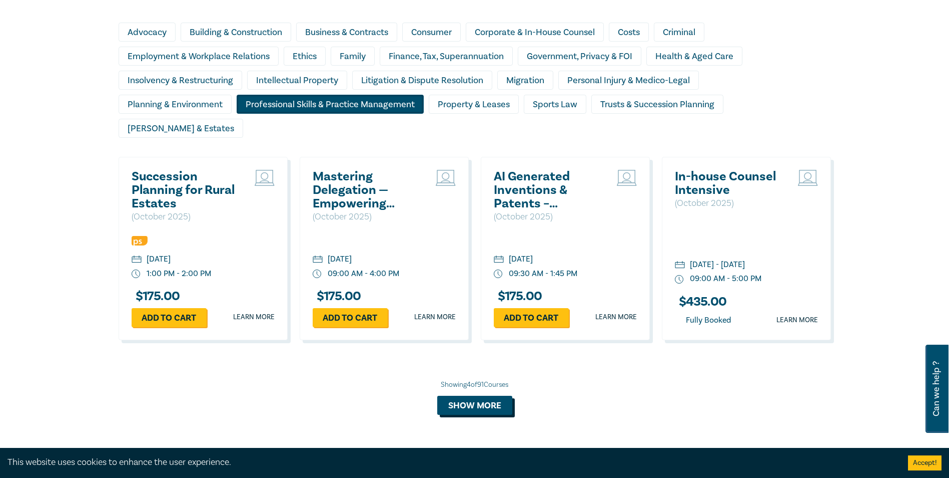
click at [482, 395] on button "Show more" at bounding box center [474, 404] width 75 height 19
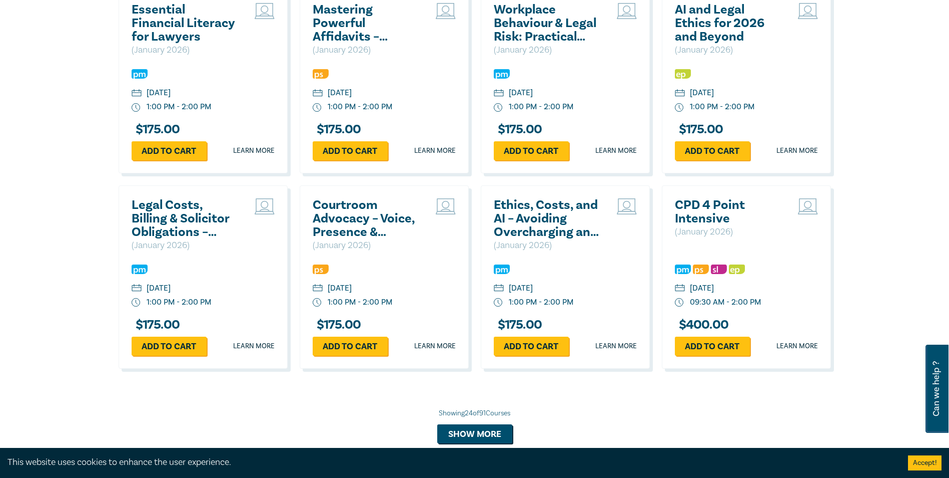
scroll to position [1899, 0]
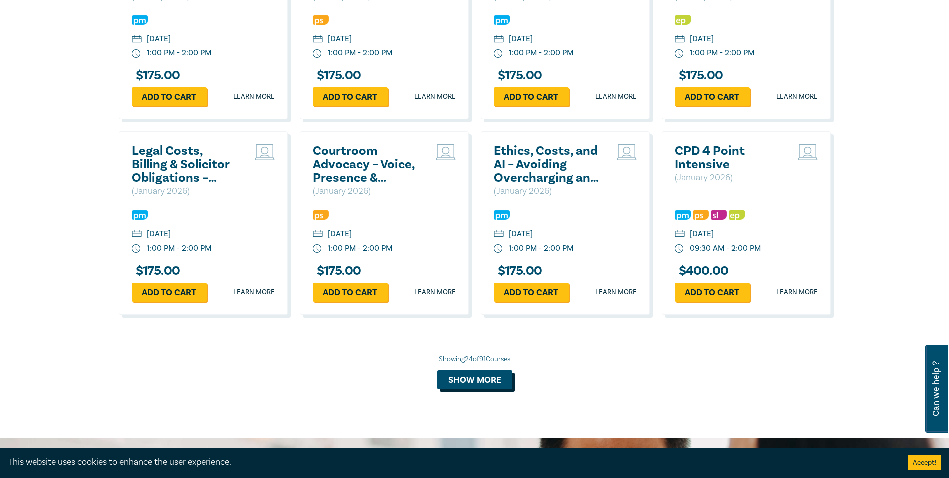
click at [460, 370] on button "Show more" at bounding box center [474, 379] width 75 height 19
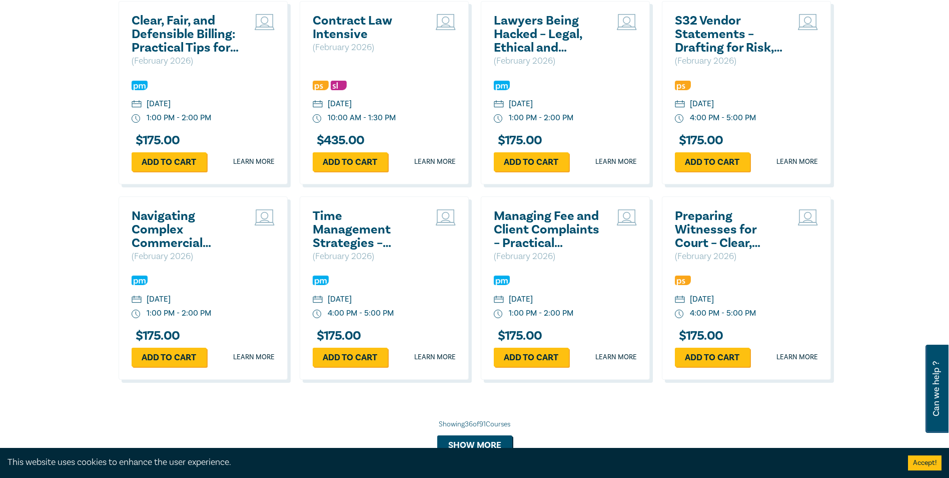
scroll to position [2450, 0]
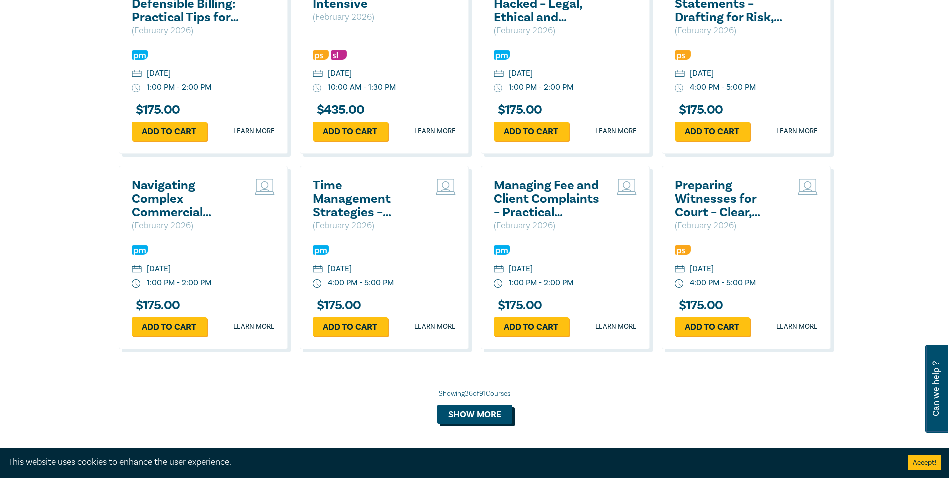
click at [486, 404] on button "Show more" at bounding box center [474, 413] width 75 height 19
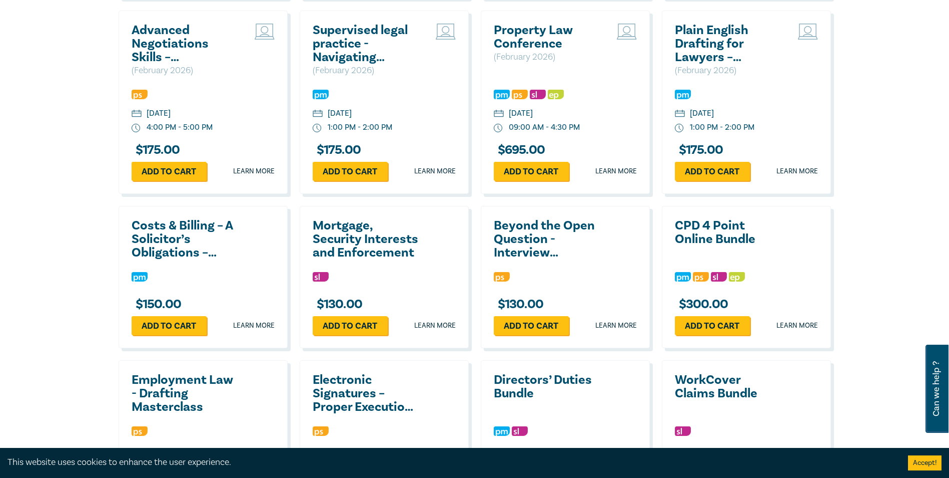
scroll to position [2950, 0]
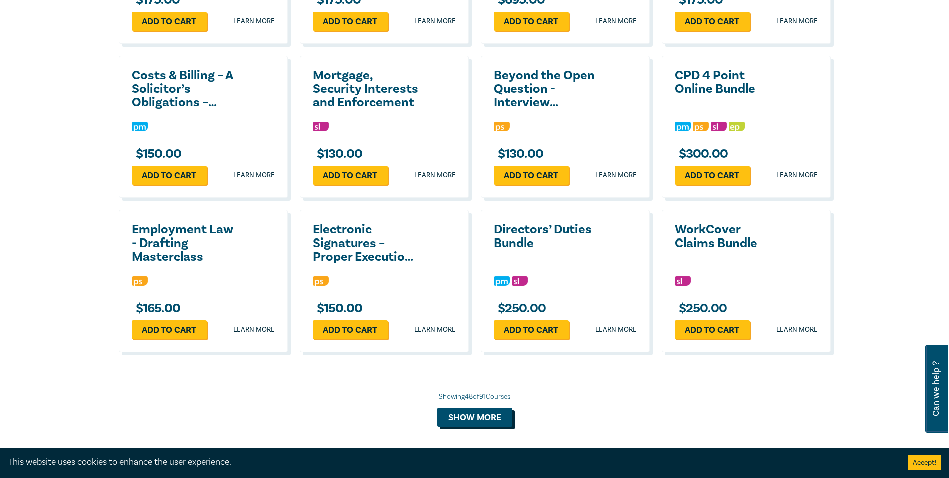
click at [478, 407] on button "Show more" at bounding box center [474, 416] width 75 height 19
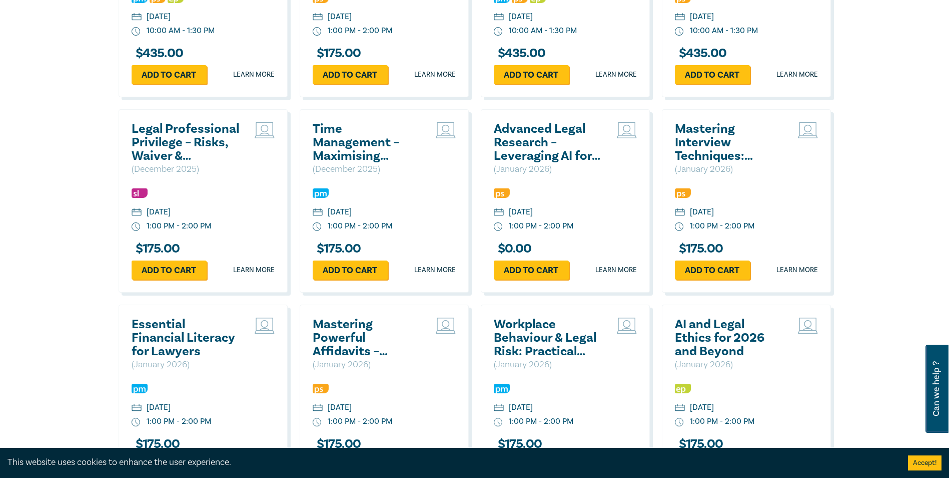
scroll to position [1549, 0]
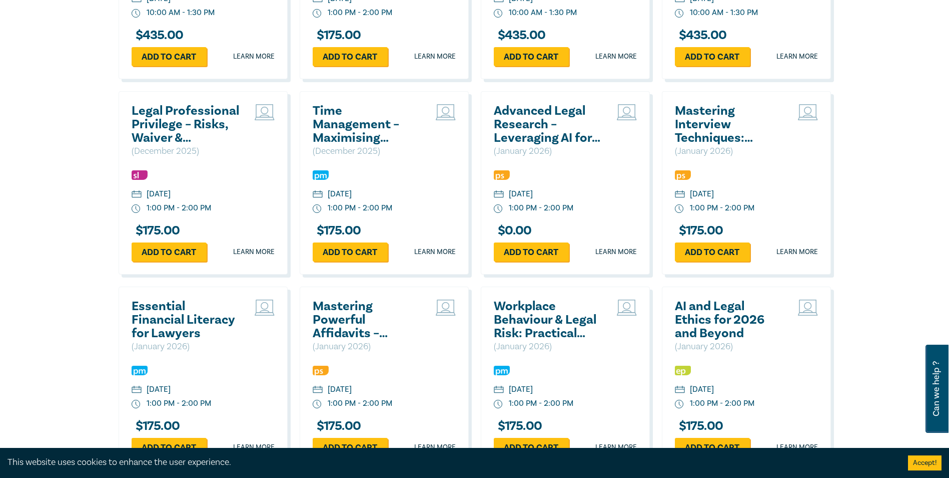
drag, startPoint x: 197, startPoint y: 288, endPoint x: 204, endPoint y: 287, distance: 6.6
click at [197, 299] on h2 "Essential Financial Literacy for Lawyers" at bounding box center [186, 319] width 108 height 41
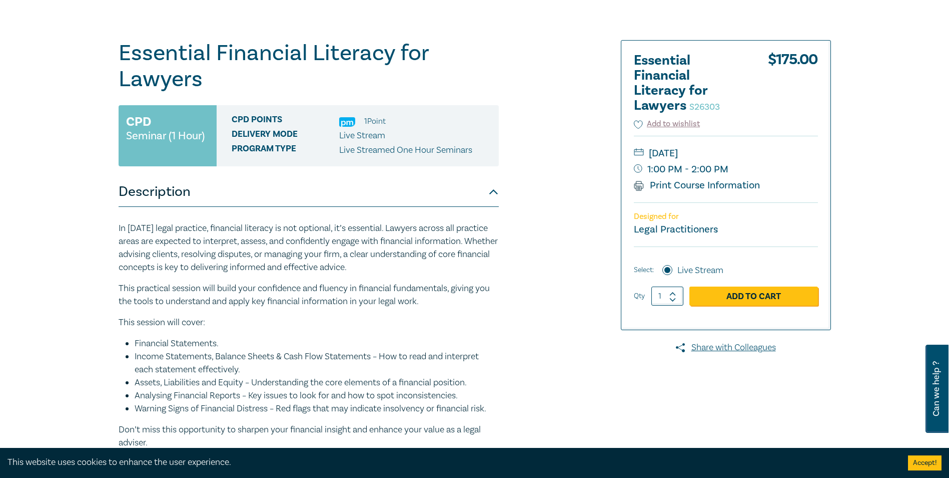
scroll to position [100, 0]
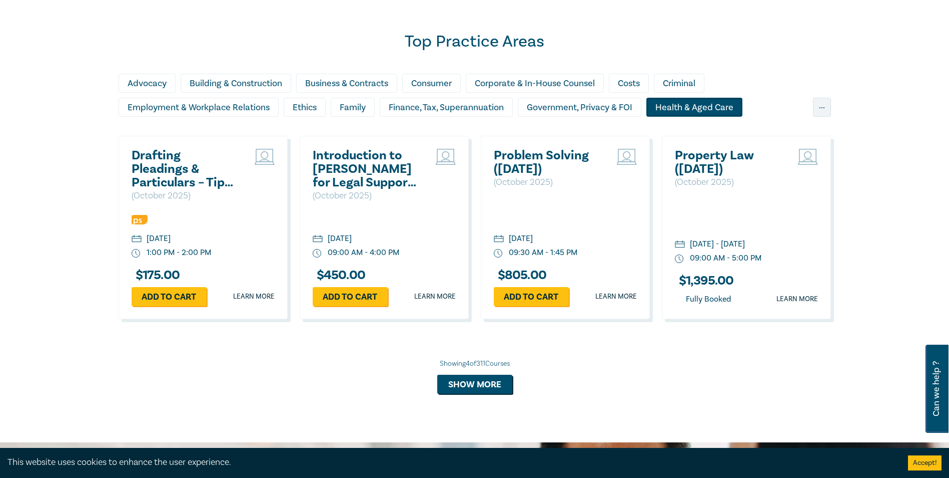
scroll to position [748, 0]
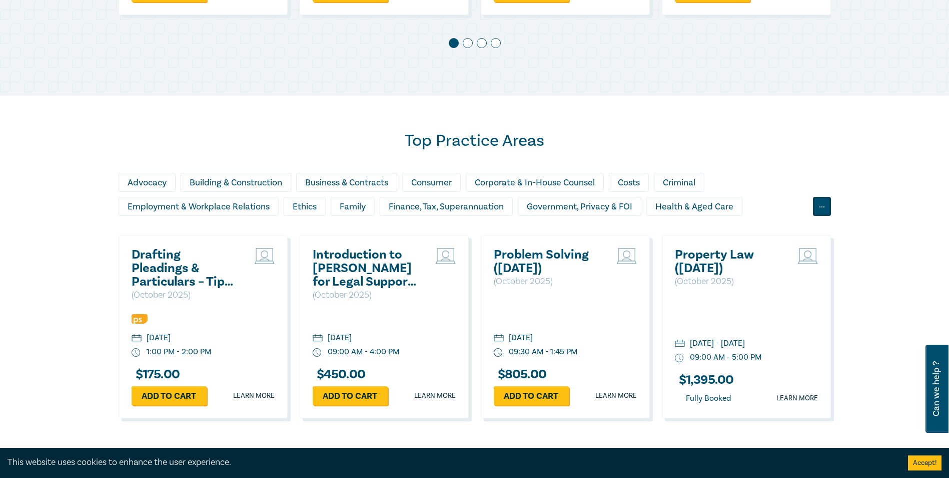
click at [828, 209] on div "..." at bounding box center [822, 206] width 18 height 19
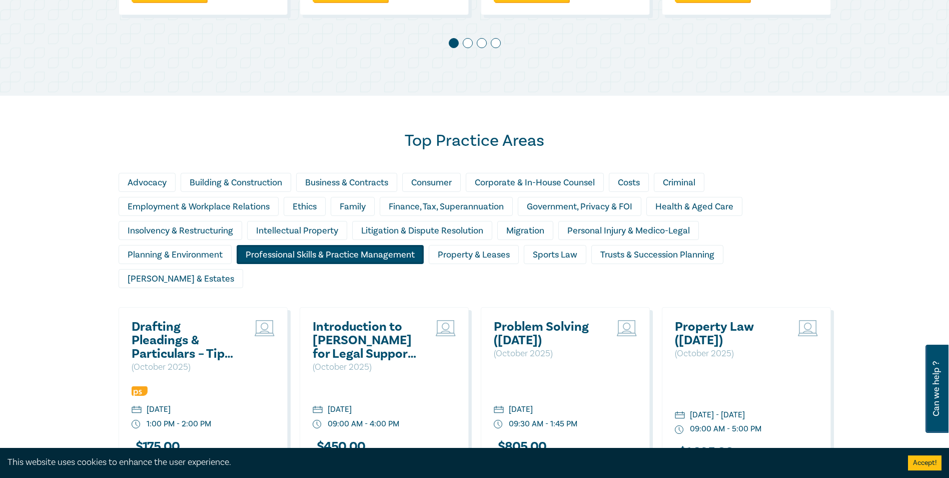
click at [334, 252] on div "Professional Skills & Practice Management" at bounding box center [330, 254] width 187 height 19
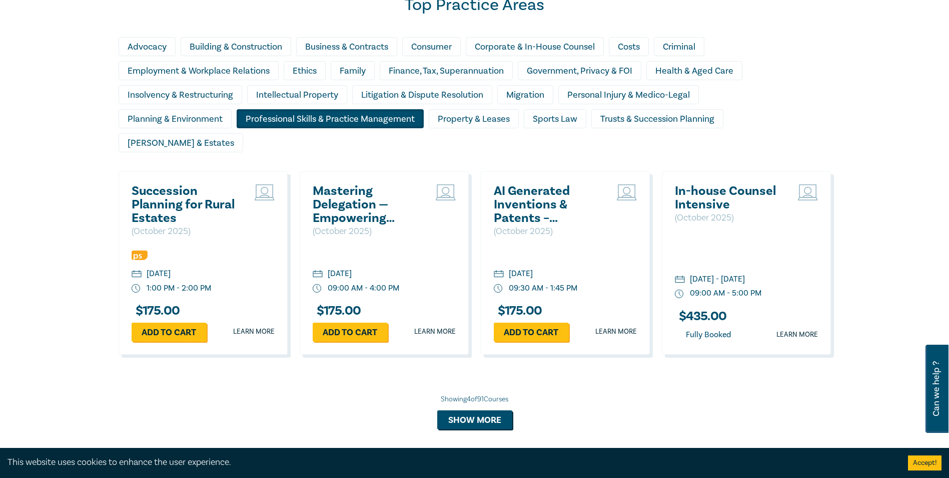
scroll to position [898, 0]
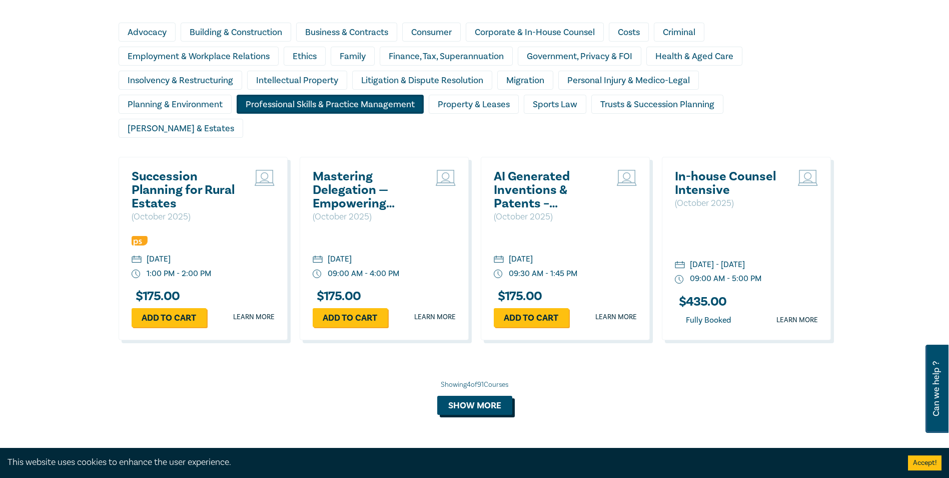
click at [470, 395] on button "Show more" at bounding box center [474, 404] width 75 height 19
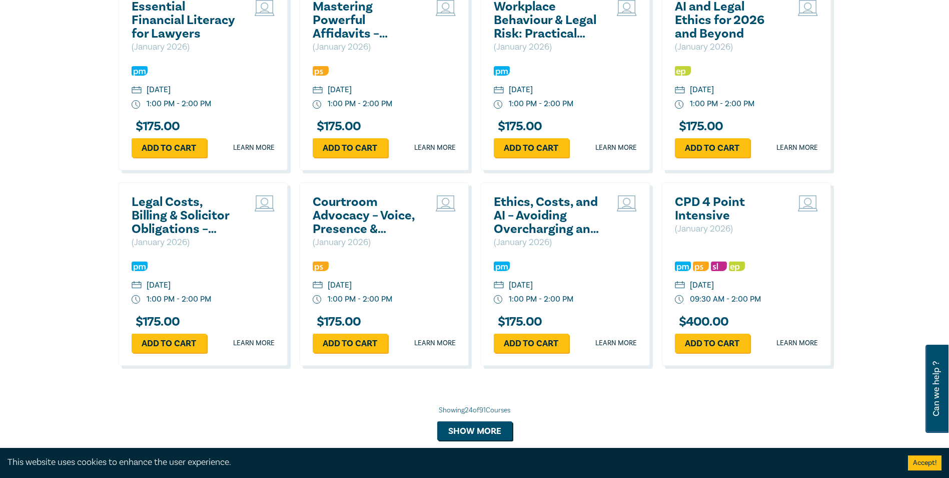
scroll to position [1849, 0]
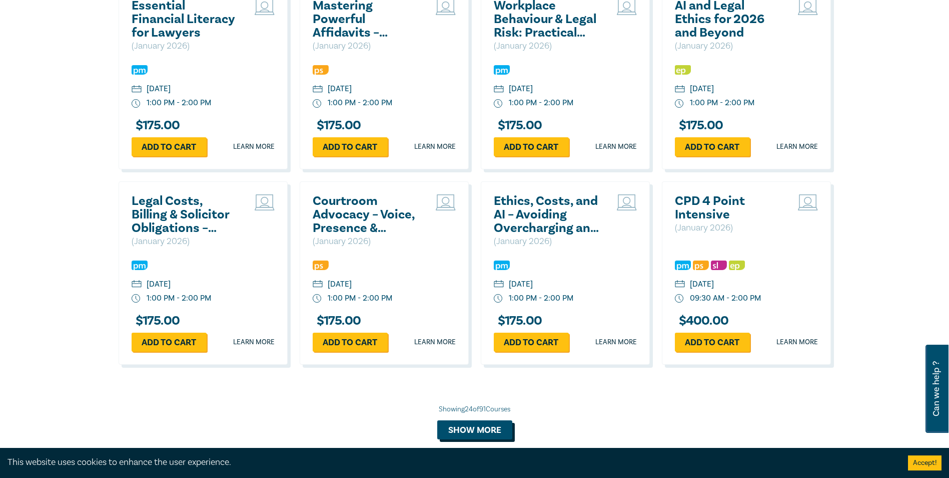
click at [475, 420] on button "Show more" at bounding box center [474, 429] width 75 height 19
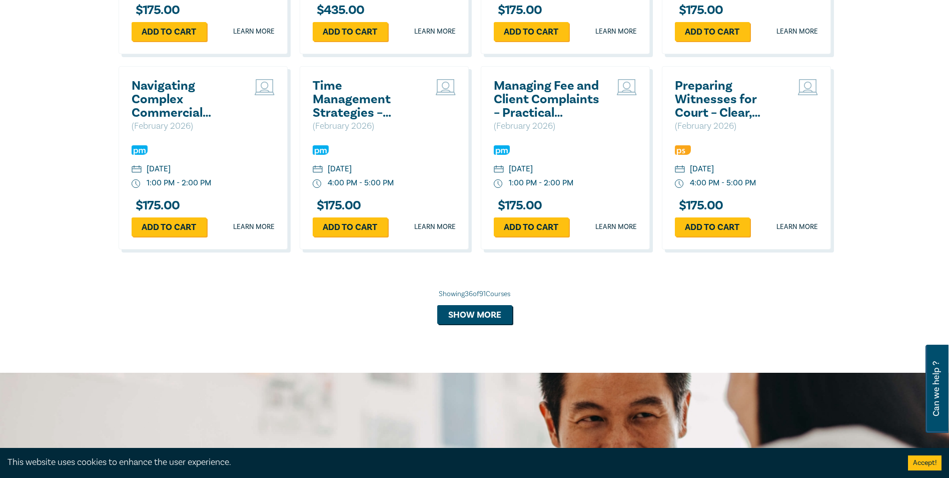
scroll to position [2550, 0]
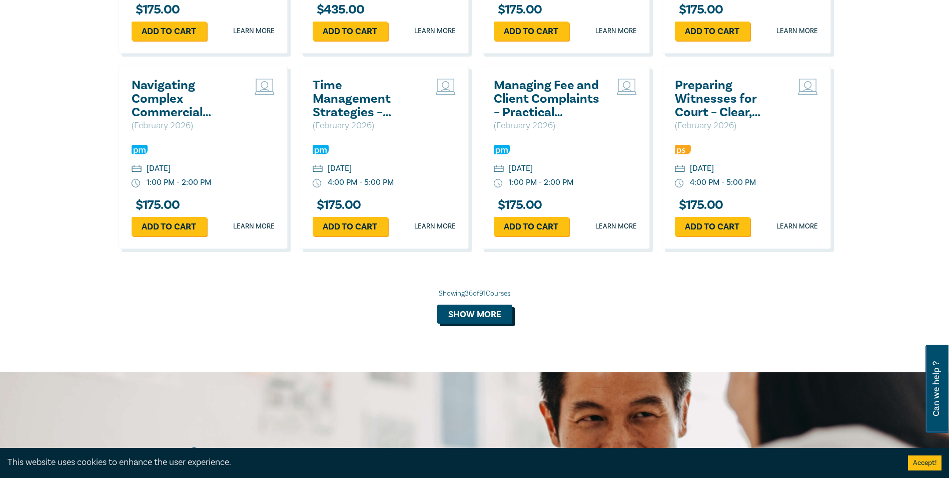
click at [494, 304] on button "Show more" at bounding box center [474, 313] width 75 height 19
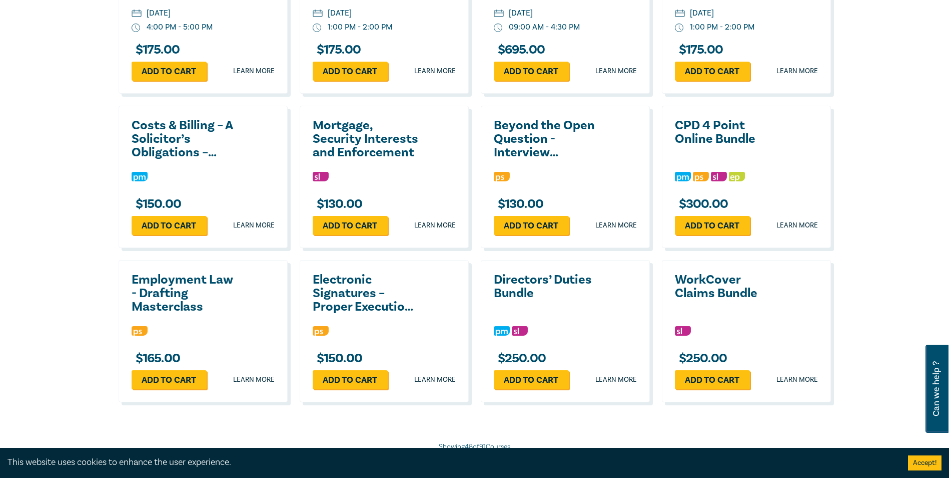
scroll to position [2950, 0]
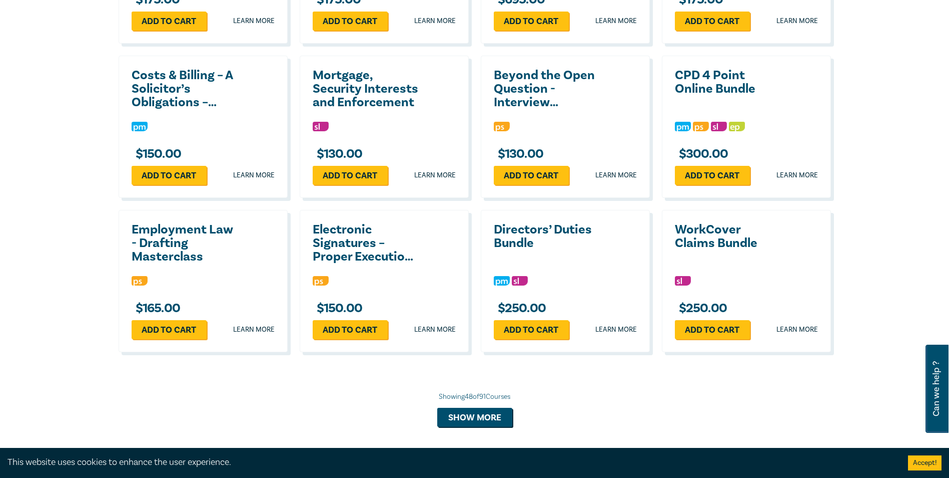
click at [474, 407] on button "Show more" at bounding box center [474, 416] width 75 height 19
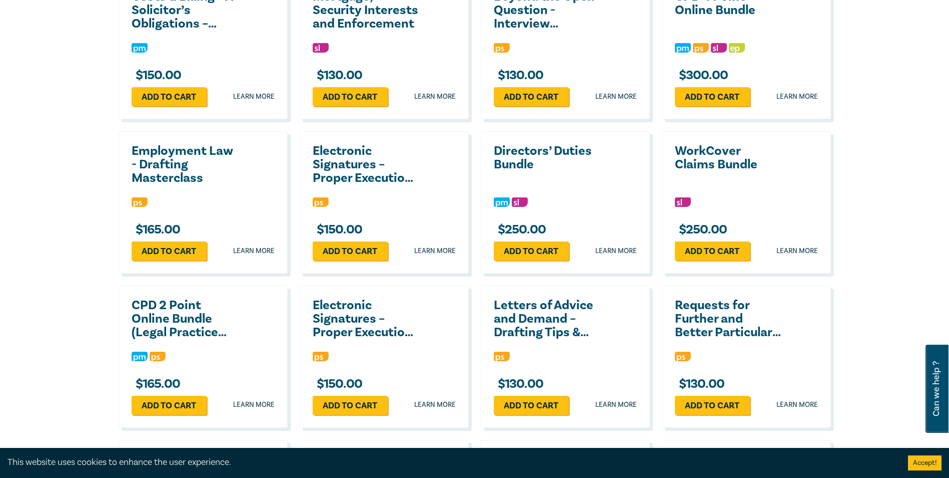
scroll to position [3050, 0]
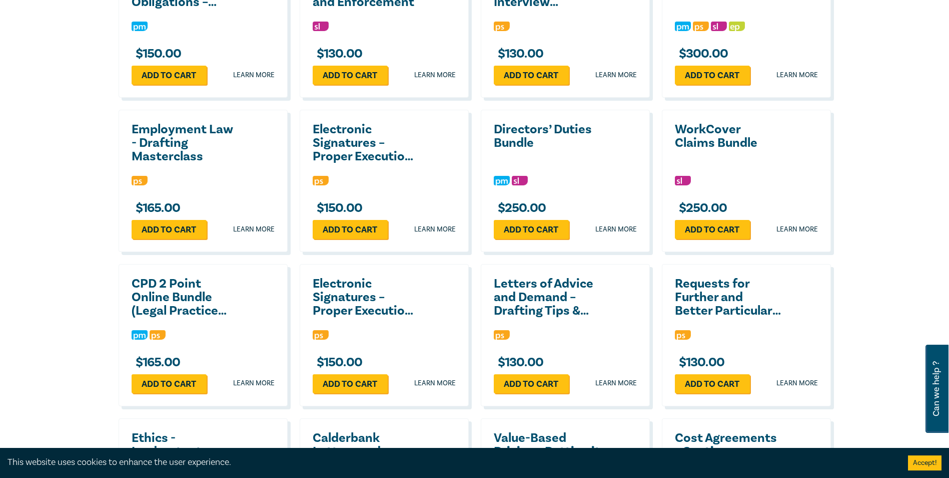
click at [167, 277] on h2 "CPD 2 Point Online Bundle (Legal Practice Supervision & AI Practice Skills)" at bounding box center [186, 297] width 108 height 41
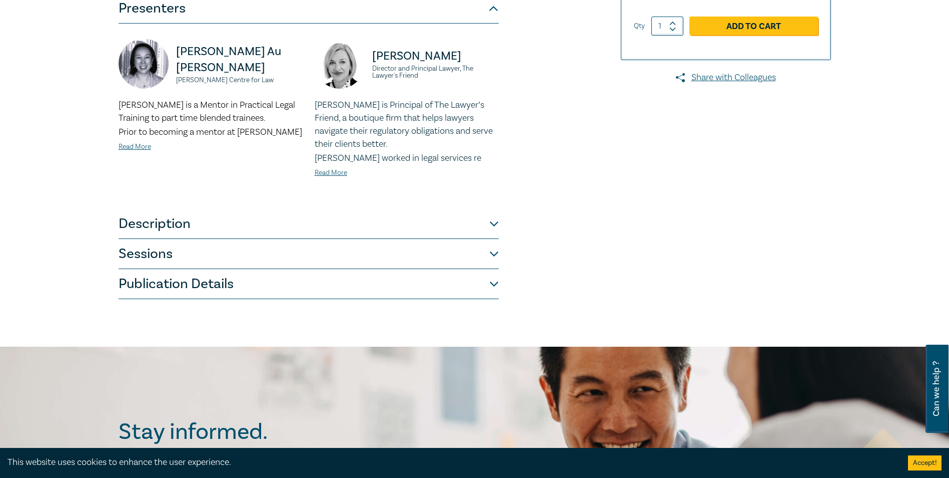
scroll to position [300, 0]
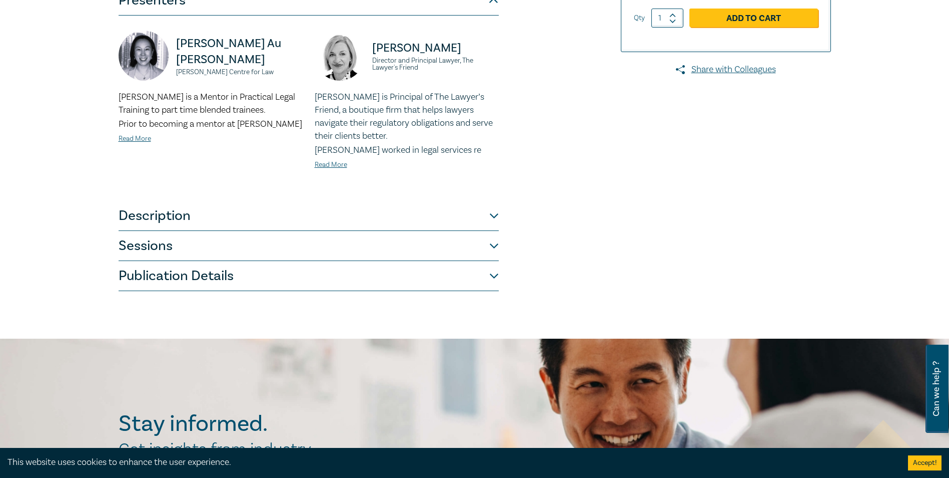
click at [182, 227] on button "Description" at bounding box center [309, 216] width 380 height 30
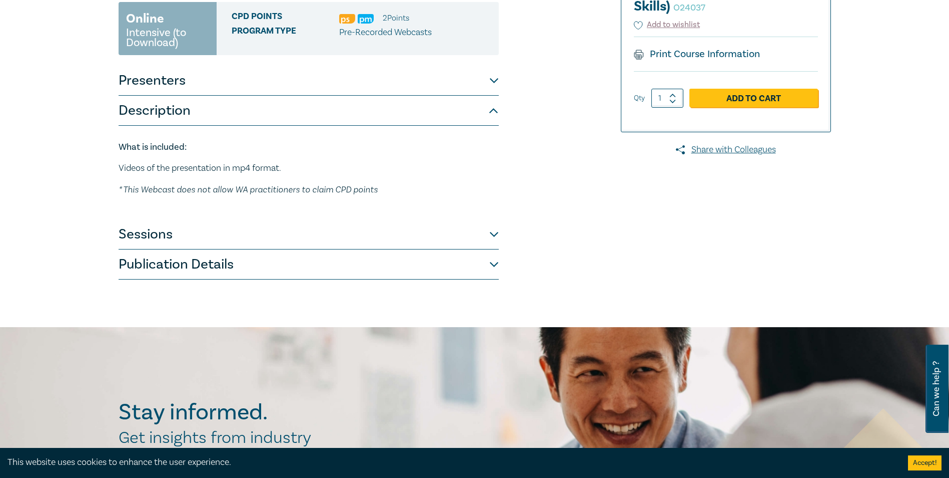
scroll to position [200, 0]
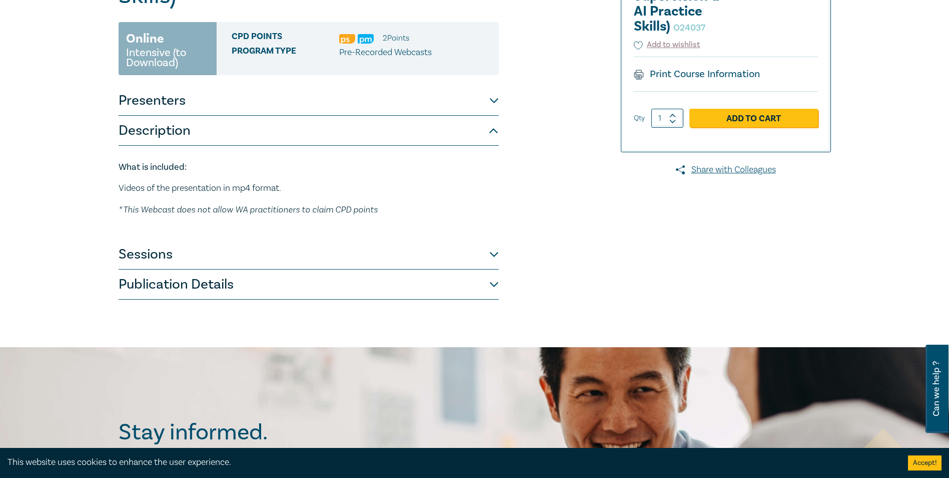
click at [201, 130] on button "Description" at bounding box center [309, 131] width 380 height 30
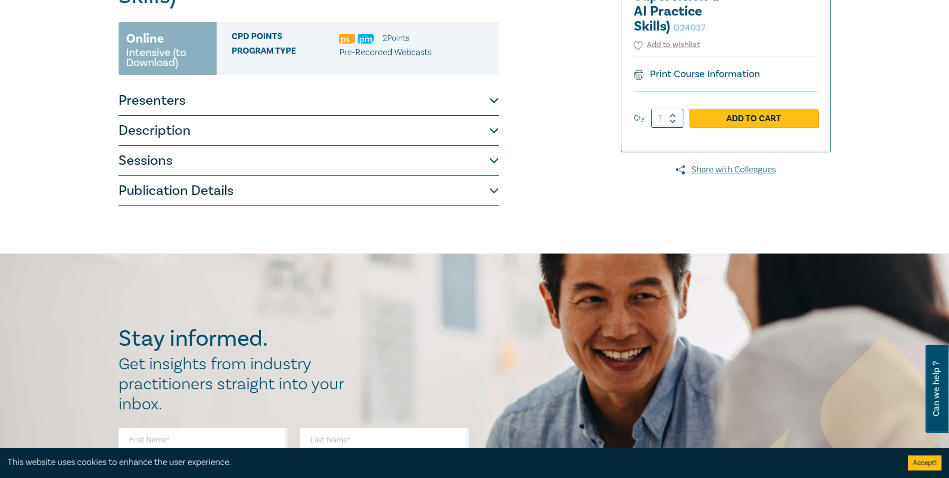
click at [174, 162] on button "Sessions" at bounding box center [309, 161] width 380 height 30
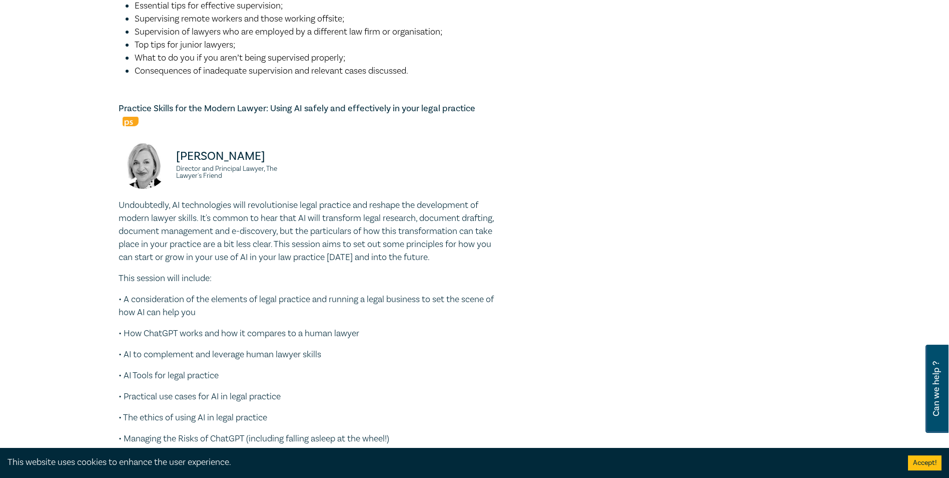
scroll to position [601, 0]
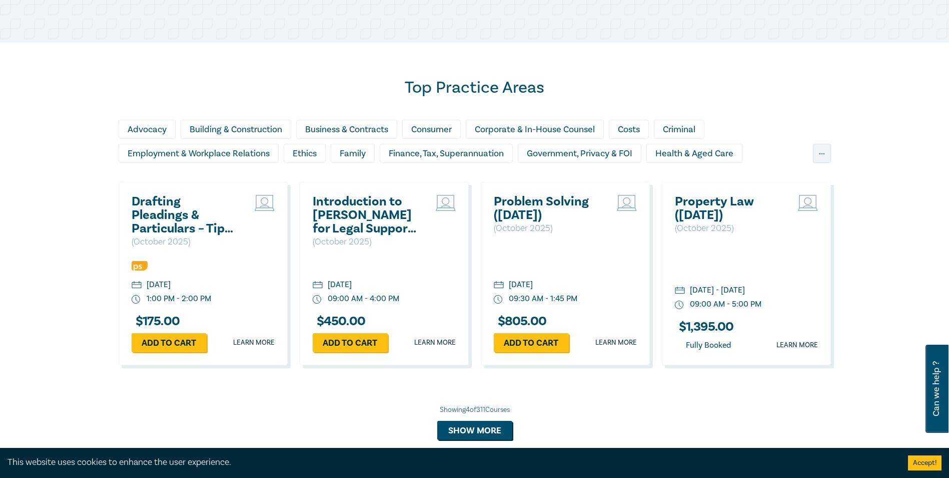
scroll to position [798, 0]
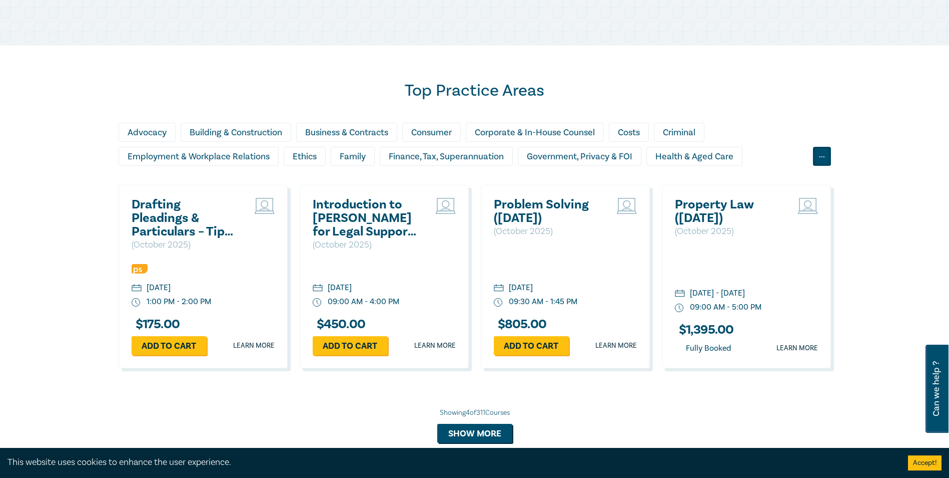
click at [819, 156] on div "..." at bounding box center [822, 156] width 18 height 19
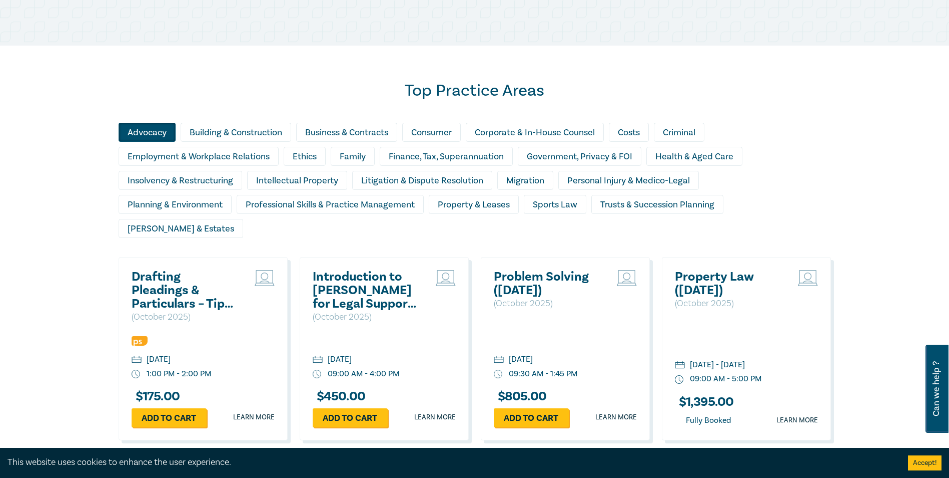
click at [163, 132] on div "Advocacy" at bounding box center [147, 132] width 57 height 19
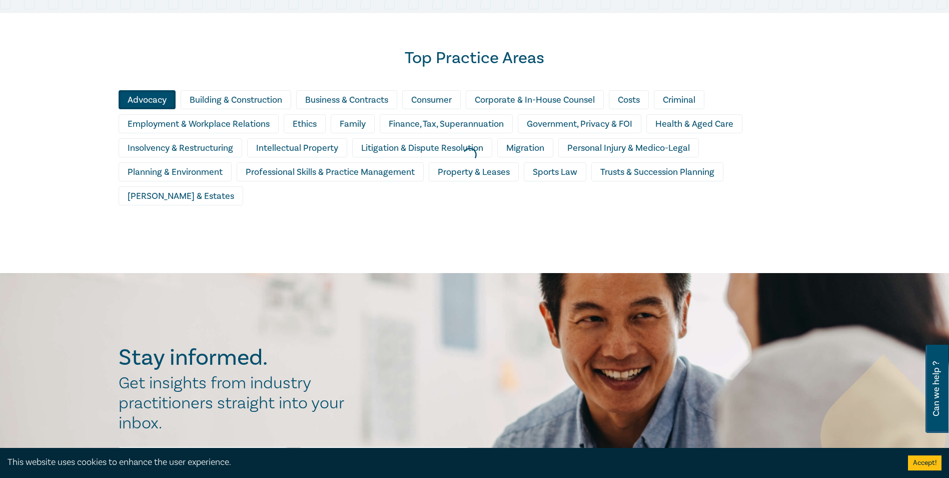
scroll to position [848, 0]
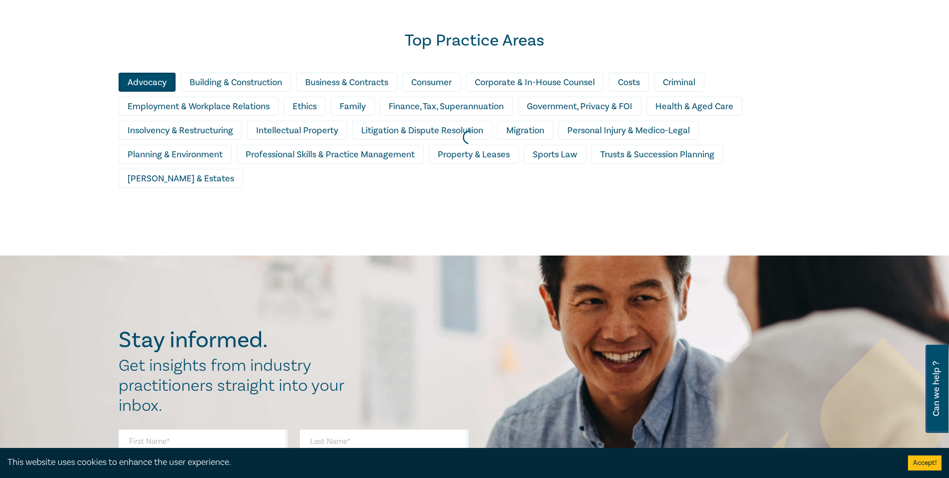
click at [285, 157] on div at bounding box center [469, 138] width 949 height 246
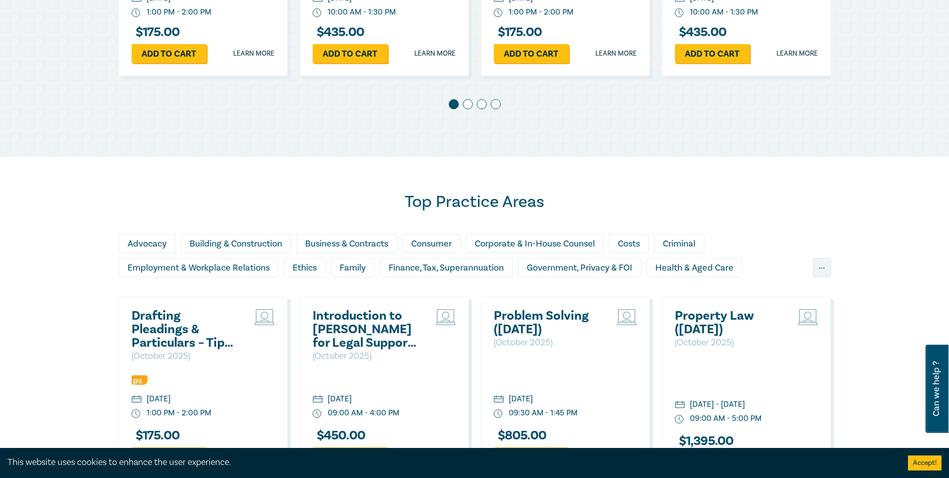
scroll to position [751, 0]
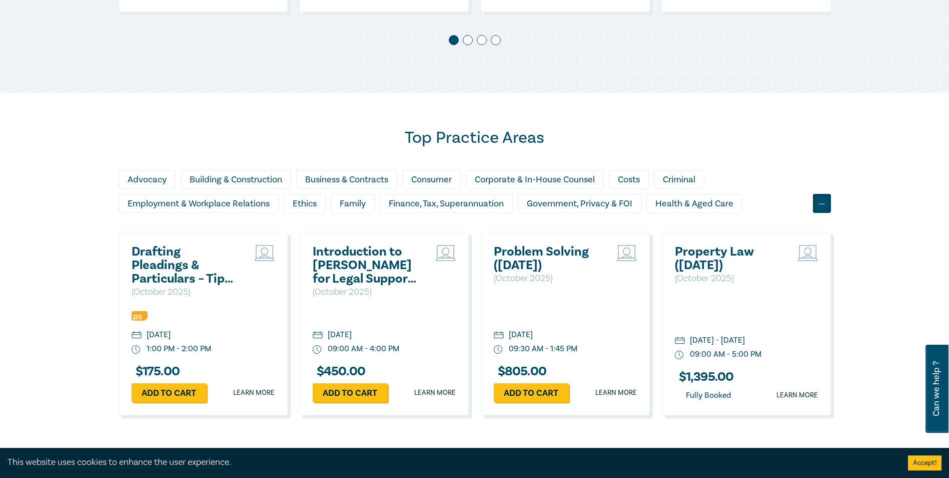
click at [825, 205] on div "..." at bounding box center [822, 203] width 18 height 19
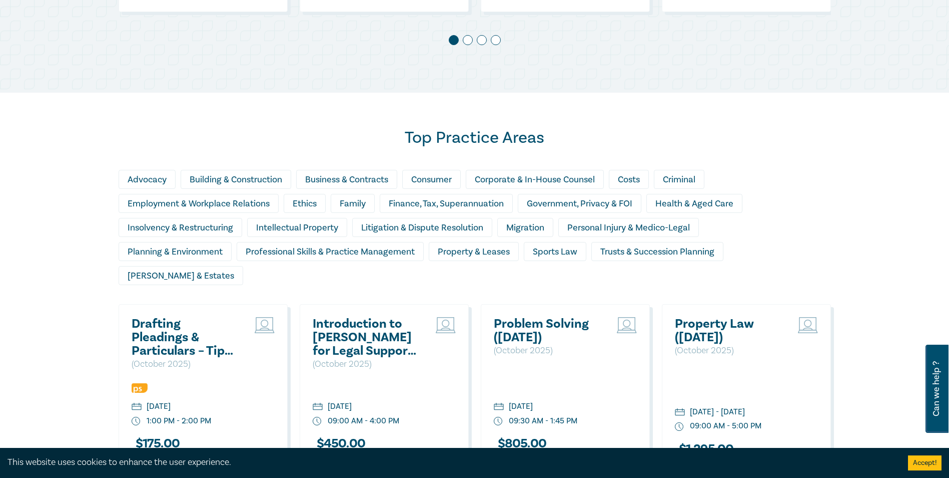
drag, startPoint x: 298, startPoint y: 197, endPoint x: 317, endPoint y: 215, distance: 26.2
click at [299, 198] on div "Ethics" at bounding box center [305, 203] width 42 height 19
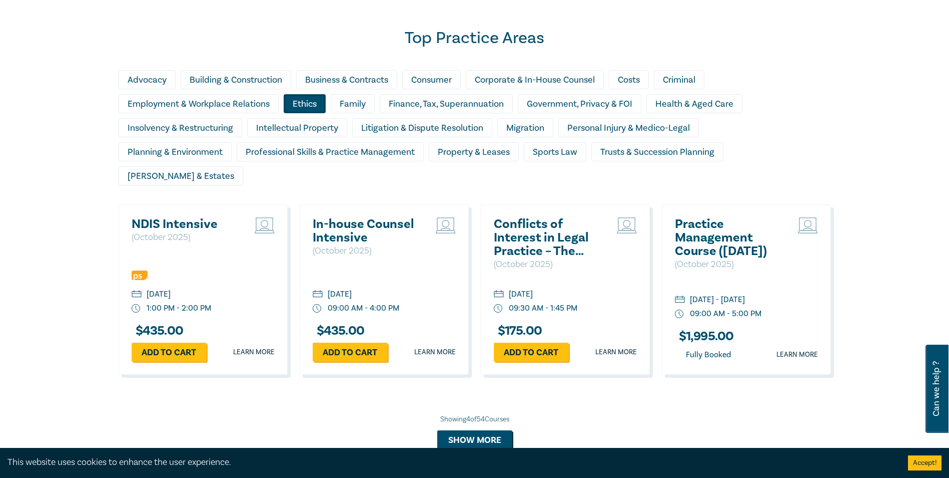
scroll to position [851, 0]
click at [479, 429] on button "Show more" at bounding box center [474, 438] width 75 height 19
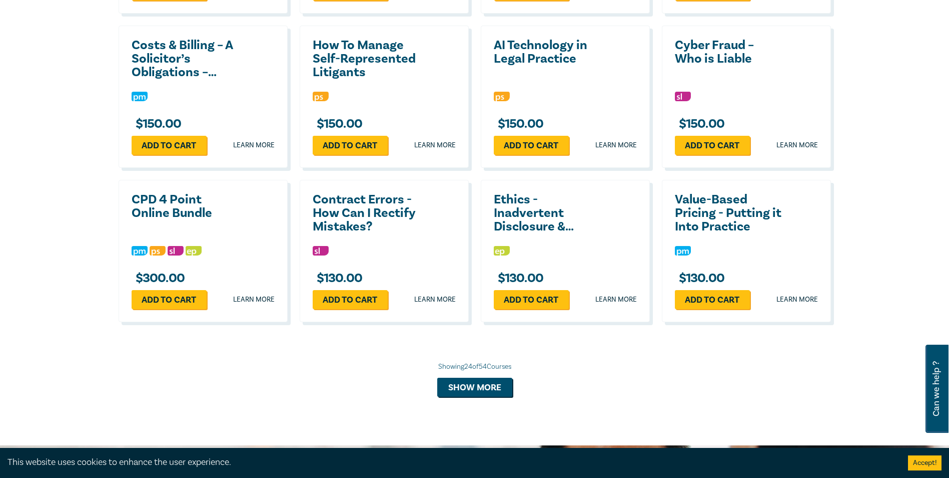
scroll to position [1802, 0]
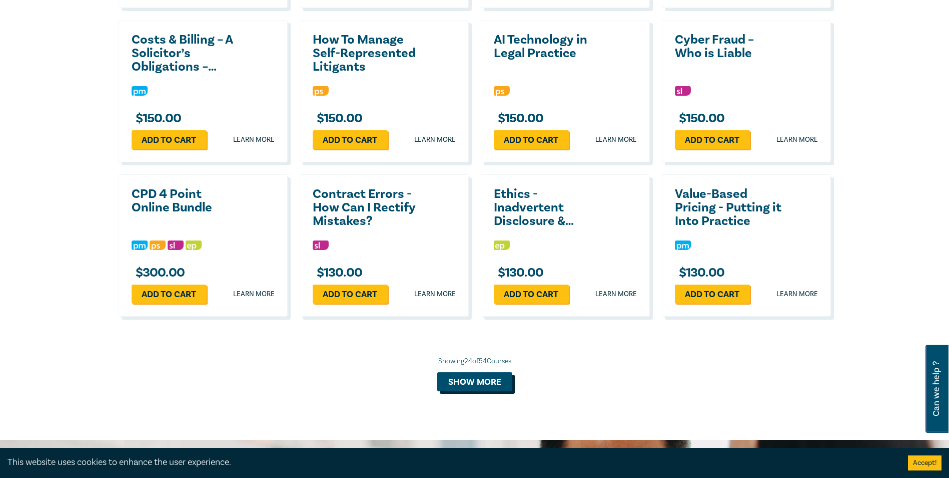
click at [509, 372] on button "Show more" at bounding box center [474, 381] width 75 height 19
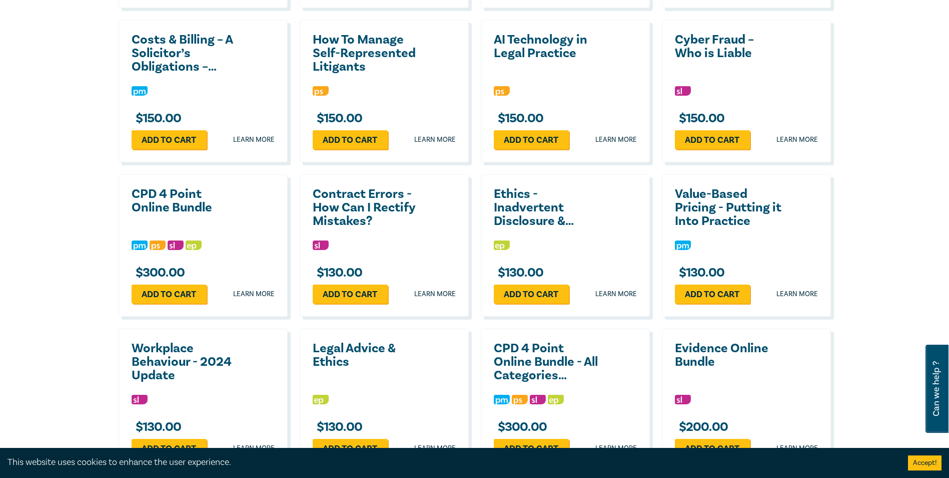
click at [740, 187] on h2 "Value-Based Pricing - Putting it Into Practice" at bounding box center [729, 207] width 108 height 41
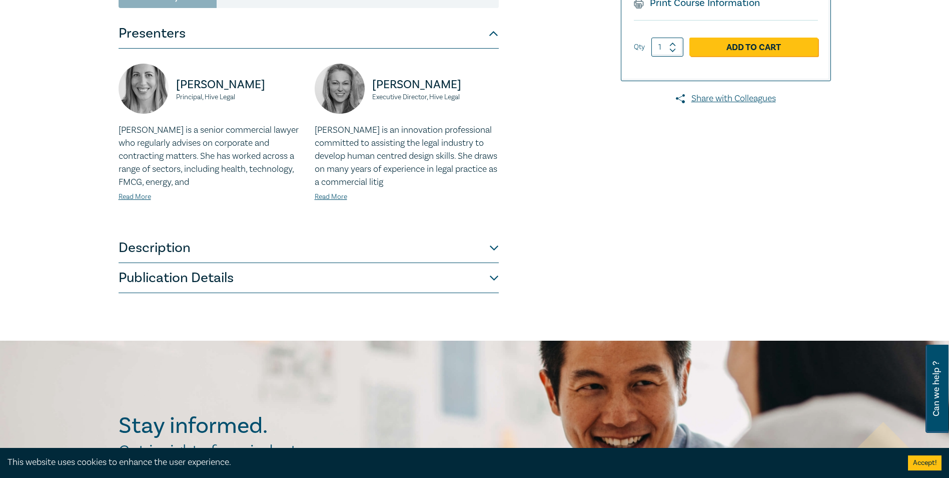
scroll to position [250, 0]
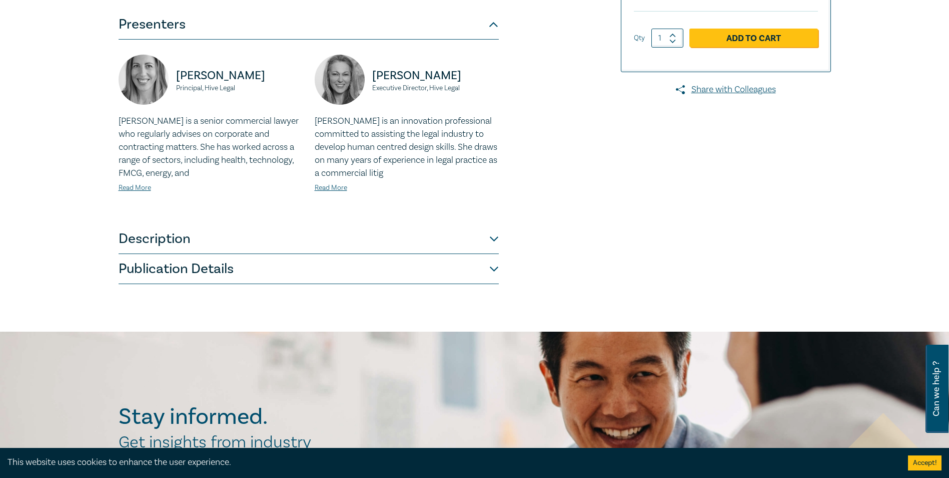
click at [154, 222] on div "Adrienne Trumbull Principal, Hive Legal Adrienne Trumbull is a senior commercia…" at bounding box center [309, 132] width 380 height 184
click at [164, 242] on button "Description" at bounding box center [309, 239] width 380 height 30
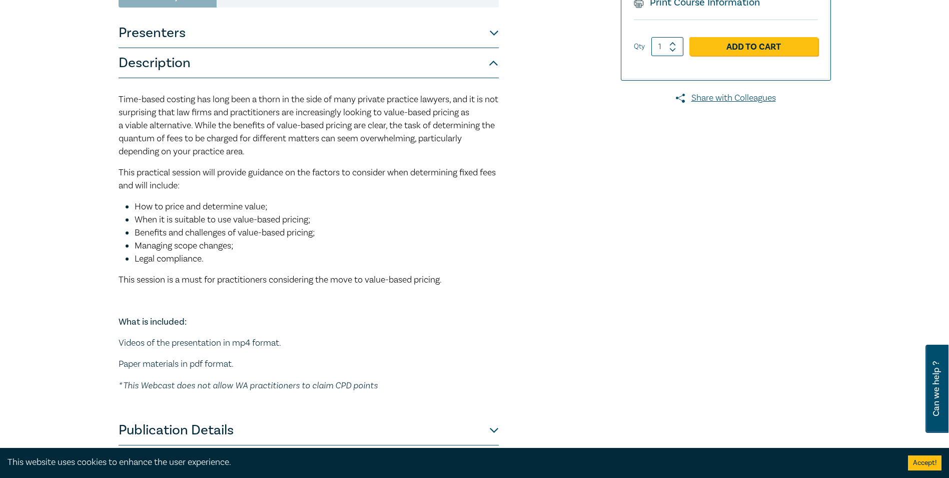
scroll to position [200, 0]
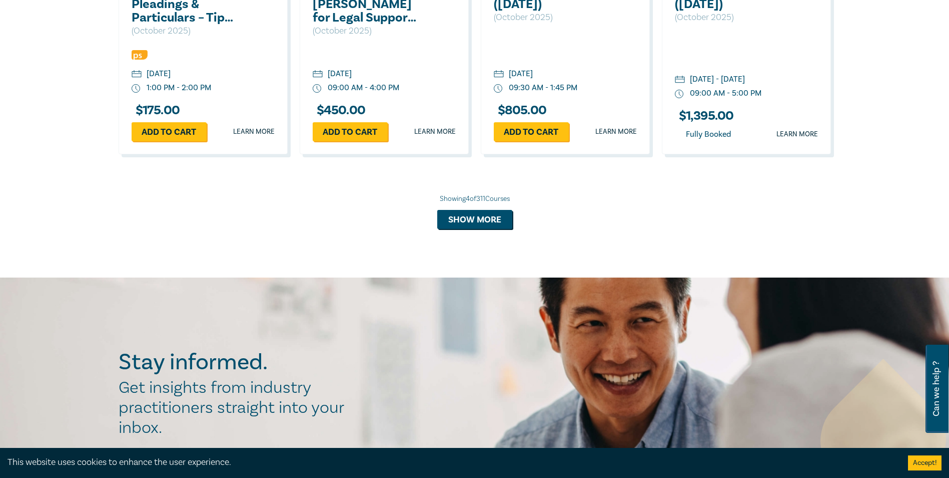
scroll to position [848, 0]
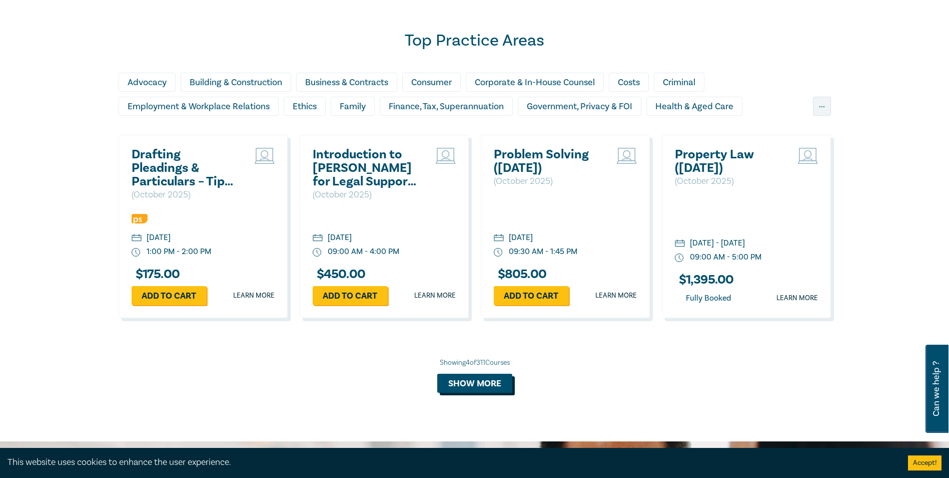
click at [491, 389] on button "Show more" at bounding box center [474, 382] width 75 height 19
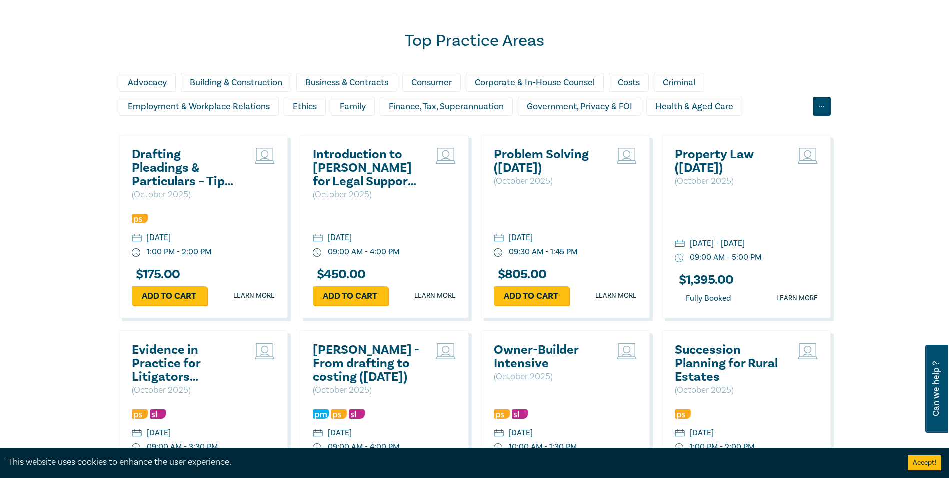
click at [827, 105] on div "..." at bounding box center [822, 106] width 18 height 19
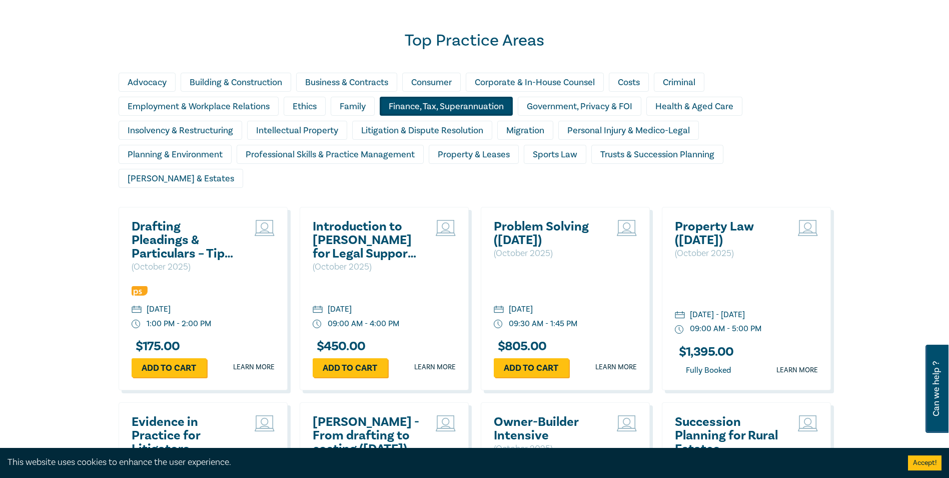
click at [474, 103] on div "Finance, Tax, Superannuation" at bounding box center [446, 106] width 133 height 19
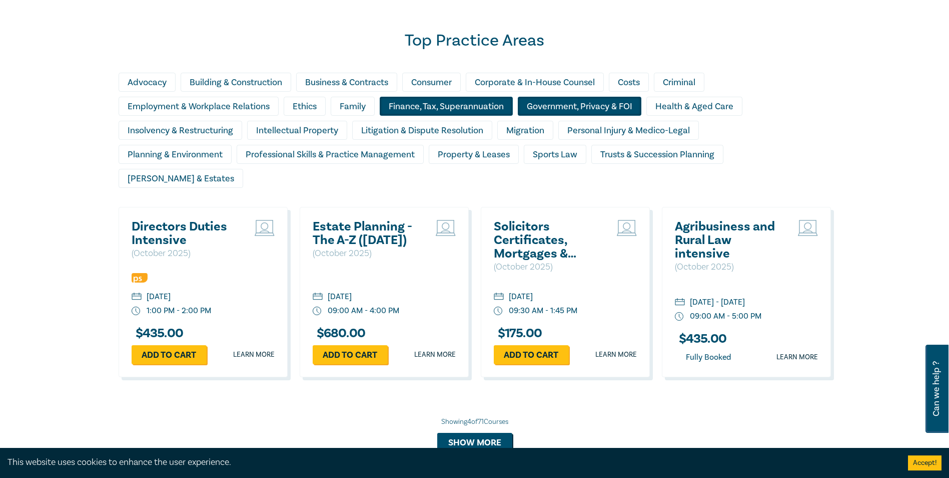
click at [557, 108] on div "Government, Privacy & FOI" at bounding box center [580, 106] width 124 height 19
click at [459, 103] on div "Finance, Tax, Superannuation" at bounding box center [446, 106] width 133 height 19
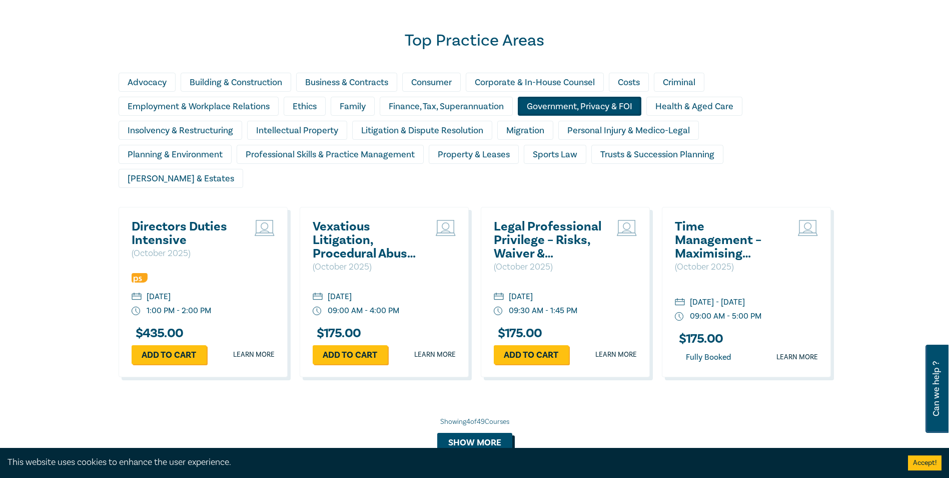
click at [490, 432] on button "Show more" at bounding box center [474, 441] width 75 height 19
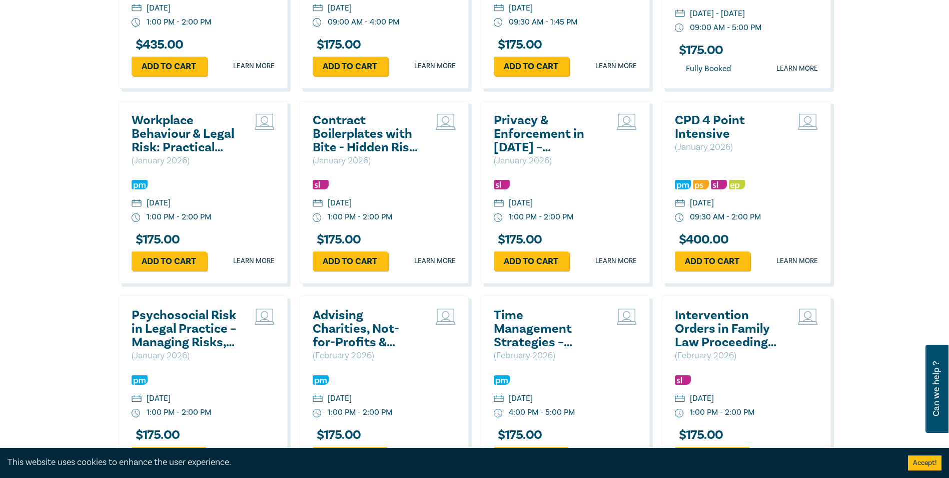
scroll to position [1148, 0]
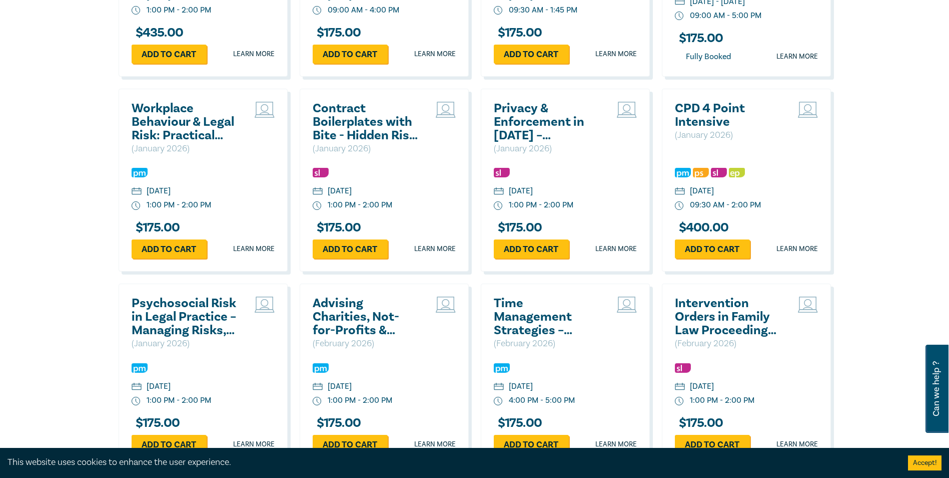
click at [192, 302] on h2 "Psychosocial Risk in Legal Practice – Managing Risks, Duties & Responsibilities" at bounding box center [186, 316] width 108 height 41
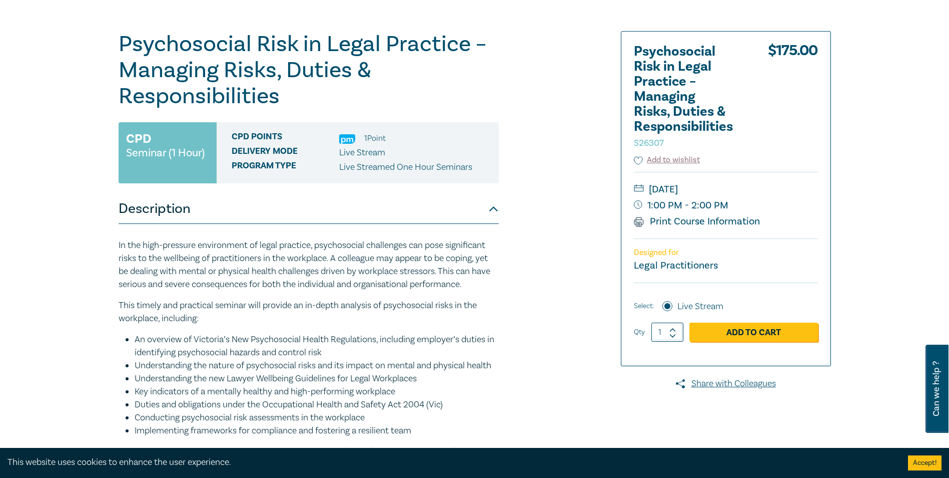
scroll to position [150, 0]
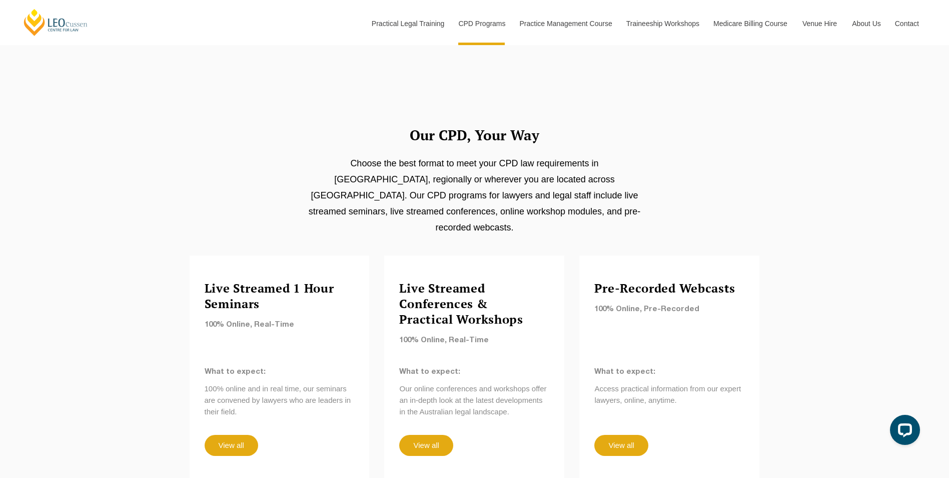
scroll to position [751, 0]
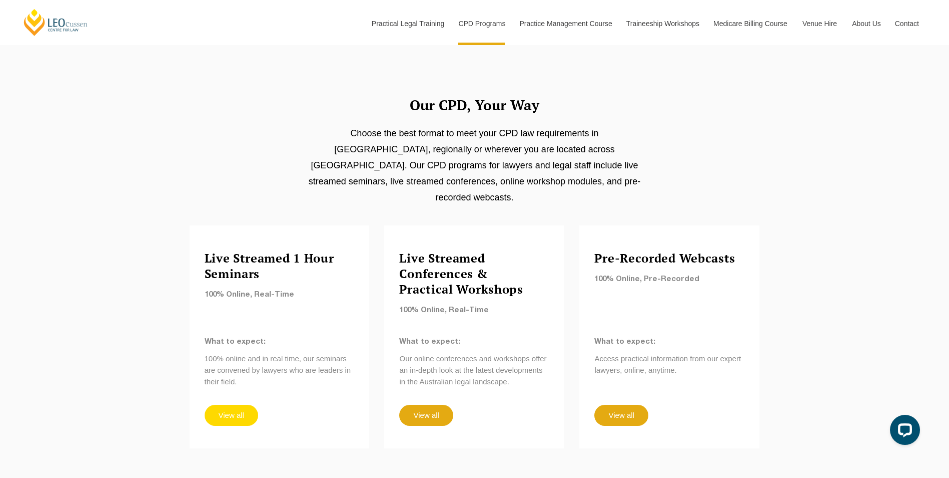
click at [244, 404] on link "View all" at bounding box center [232, 414] width 54 height 21
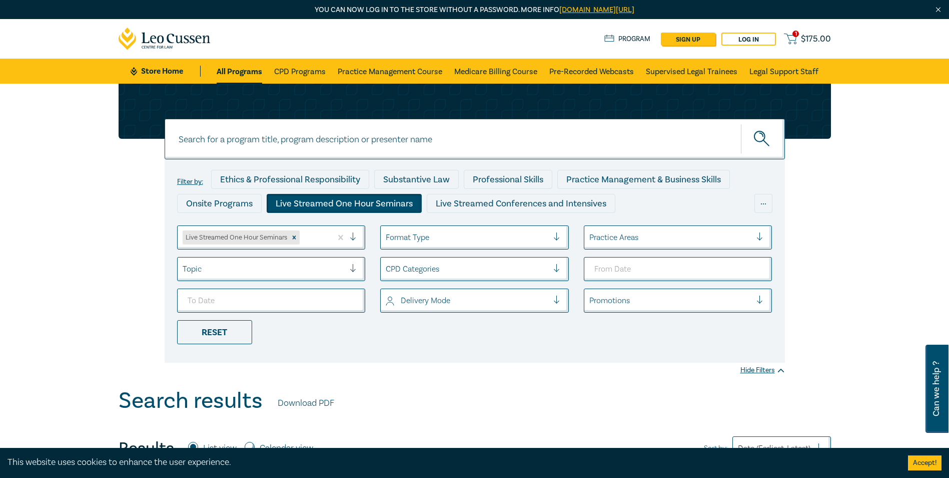
click at [316, 126] on input at bounding box center [475, 139] width 621 height 41
type input "WELLBEING"
click at [741, 124] on button "submit" at bounding box center [763, 139] width 44 height 31
click at [769, 140] on icon "submit" at bounding box center [763, 140] width 18 height 18
click at [248, 135] on input "WELLBEING" at bounding box center [475, 139] width 621 height 41
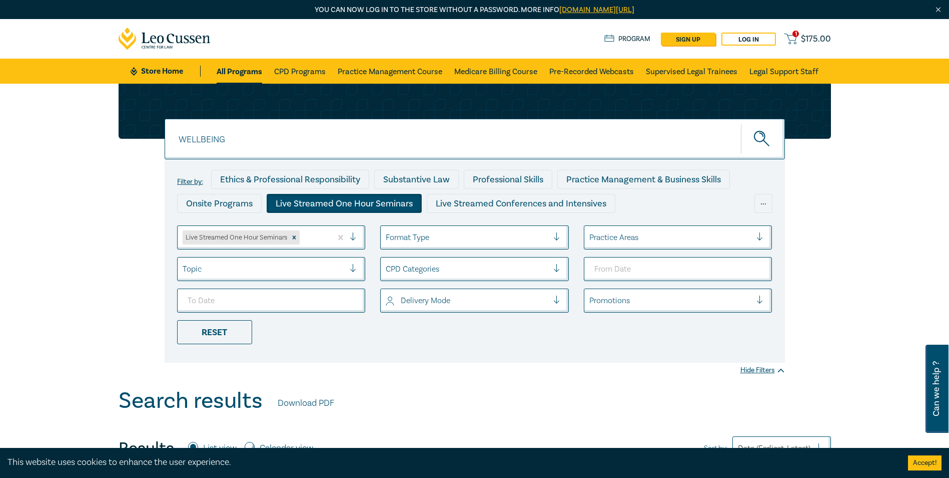
click at [765, 133] on icon "submit" at bounding box center [763, 140] width 18 height 18
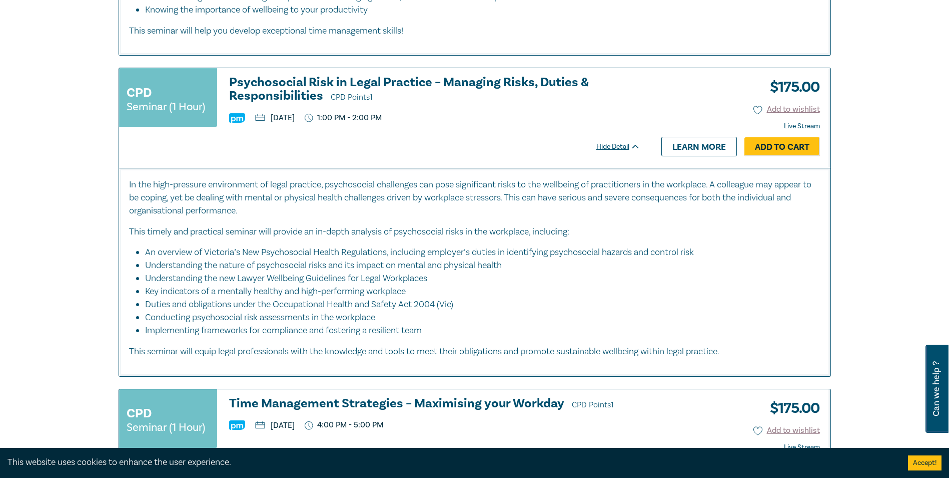
scroll to position [751, 0]
drag, startPoint x: 512, startPoint y: 268, endPoint x: 462, endPoint y: 326, distance: 76.3
click at [462, 326] on ul "An overview of Victoria’s New Psychosocial Health Regulations, including employ…" at bounding box center [475, 290] width 692 height 91
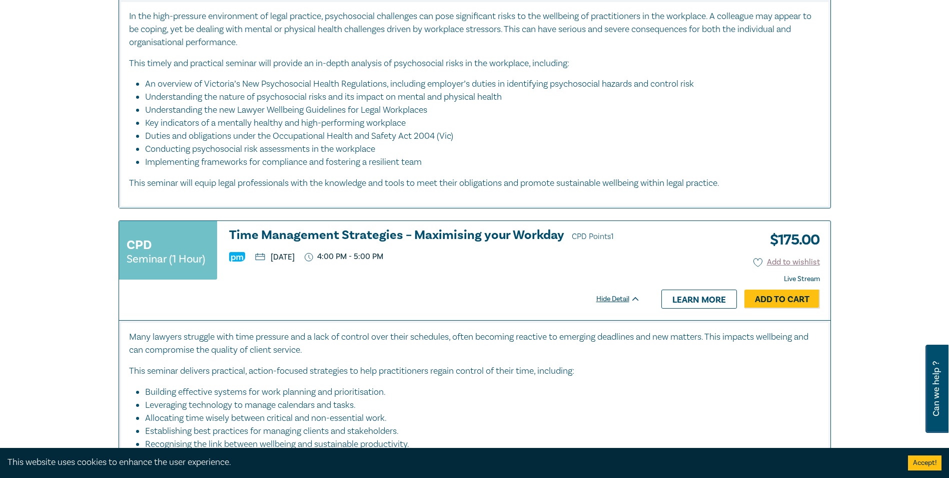
scroll to position [801, 0]
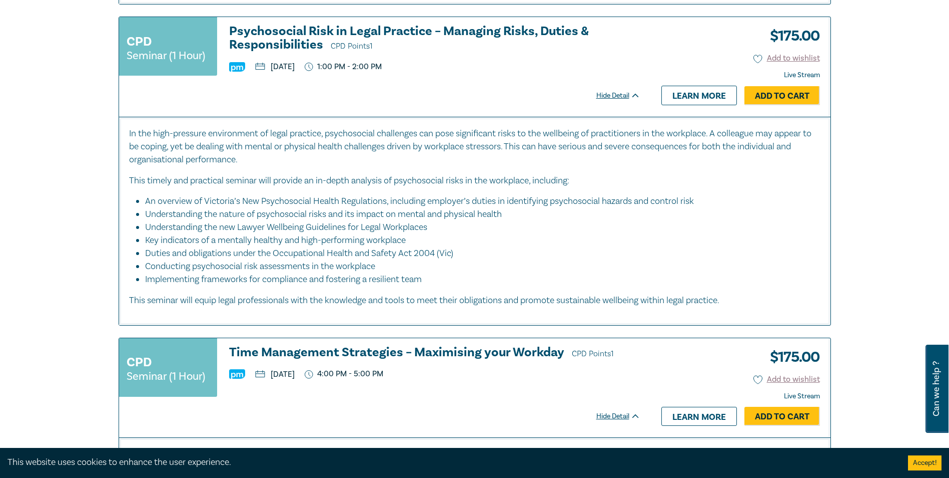
drag, startPoint x: 292, startPoint y: 40, endPoint x: 337, endPoint y: 141, distance: 111.1
click at [292, 40] on h3 "Psychosocial Risk in Legal Practice – Managing Risks, Duties & Responsibilities…" at bounding box center [434, 39] width 411 height 29
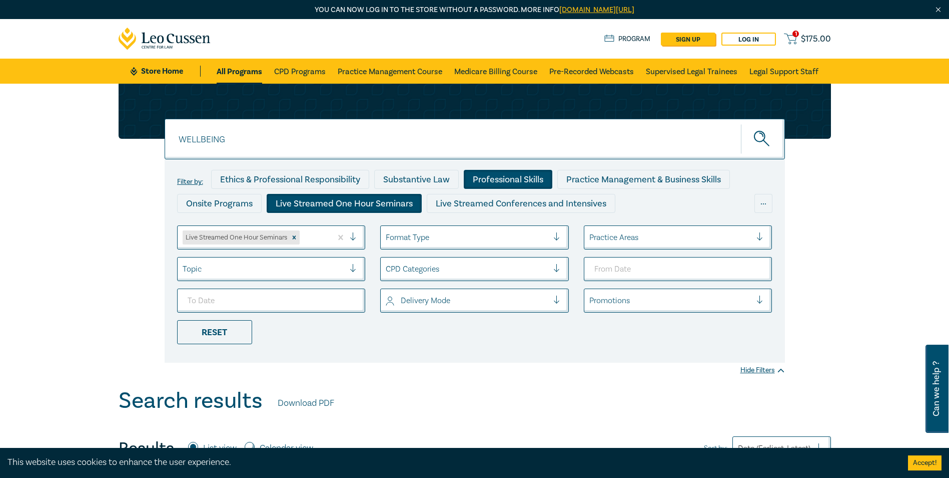
click at [537, 185] on div "Professional Skills" at bounding box center [508, 179] width 89 height 19
drag, startPoint x: 245, startPoint y: 138, endPoint x: 180, endPoint y: 137, distance: 65.1
click at [180, 137] on input "WELLBEING" at bounding box center [475, 139] width 621 height 41
click at [761, 146] on icon "submit" at bounding box center [763, 140] width 18 height 18
